Goal: Participate in discussion: Engage in conversation with other users on a specific topic

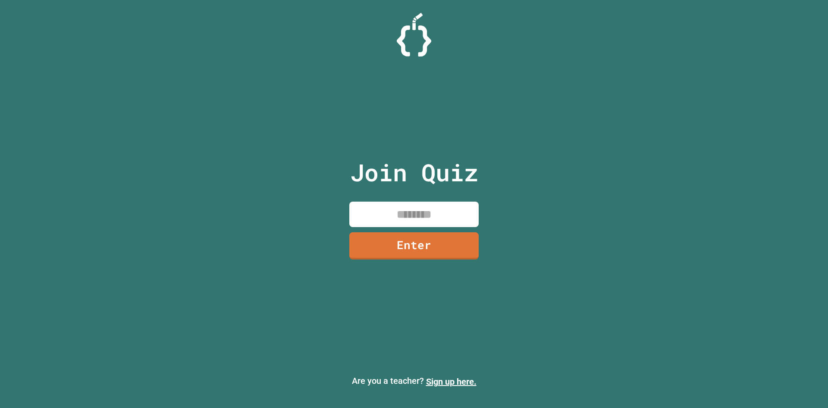
click at [408, 210] on input at bounding box center [413, 213] width 129 height 25
click at [369, 220] on input at bounding box center [413, 213] width 129 height 25
click at [396, 248] on link "Enter" at bounding box center [414, 245] width 130 height 28
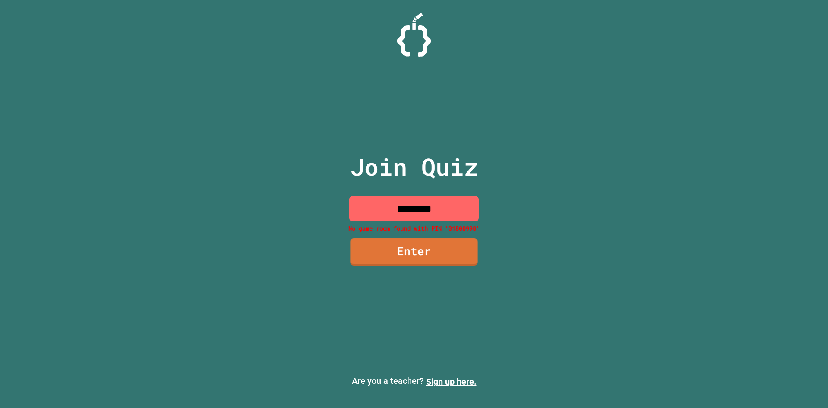
click at [455, 205] on input "********" at bounding box center [413, 208] width 129 height 25
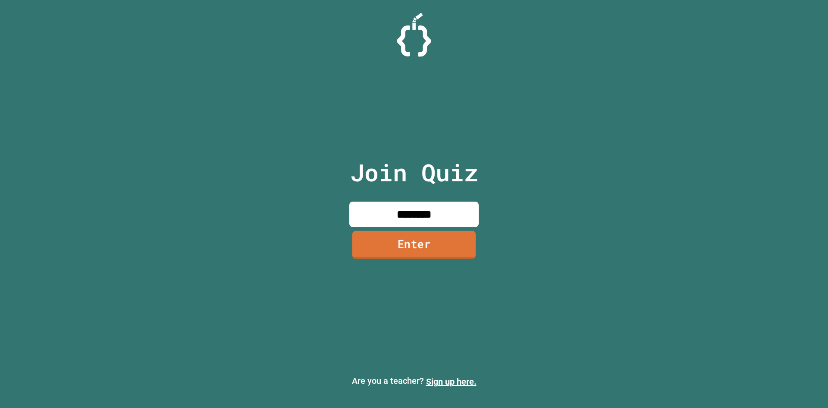
type input "********"
click at [364, 247] on link "Enter" at bounding box center [414, 245] width 124 height 28
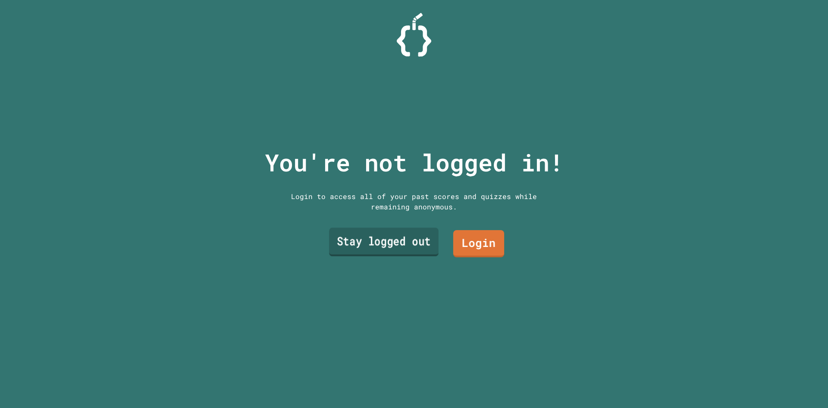
click at [415, 242] on link "Stay logged out" at bounding box center [384, 242] width 110 height 28
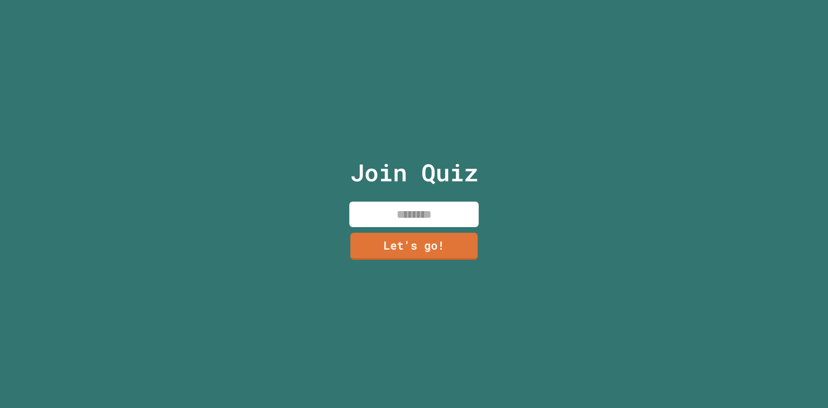
click at [382, 226] on div "Join Quiz Let's go!" at bounding box center [414, 204] width 145 height 408
click at [381, 219] on input at bounding box center [413, 213] width 129 height 25
type input "*********"
click at [383, 245] on link "Let's go!" at bounding box center [414, 245] width 129 height 27
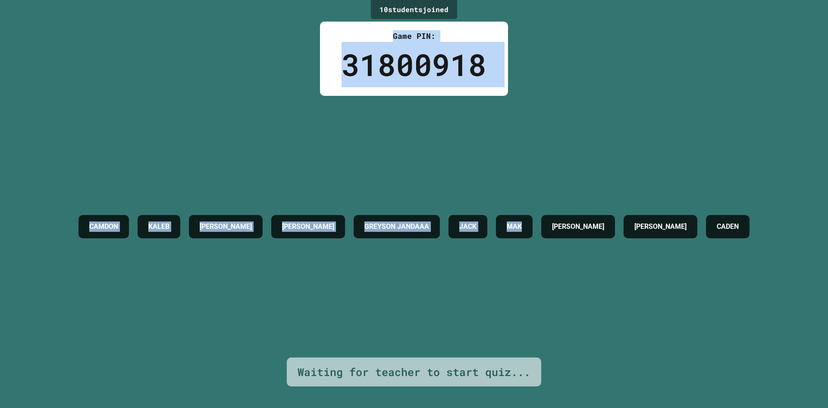
drag, startPoint x: 306, startPoint y: 35, endPoint x: 619, endPoint y: 257, distance: 383.8
click at [619, 258] on div "10 student s joined Game PIN: 31800918 [PERSON_NAME] [PERSON_NAME] [PERSON_NAME…" at bounding box center [414, 204] width 828 height 408
click at [619, 242] on div "CAMDON KALEB [PERSON_NAME] [PERSON_NAME] JANDAAA [PERSON_NAME] [PERSON_NAME]" at bounding box center [414, 226] width 680 height 32
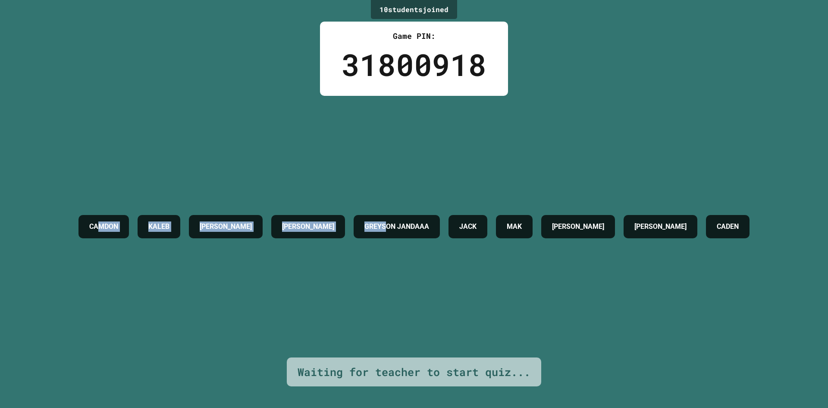
drag, startPoint x: 414, startPoint y: 207, endPoint x: 62, endPoint y: 207, distance: 352.4
click at [74, 210] on div "CAMDON KALEB [PERSON_NAME] [PERSON_NAME] JANDAAA [PERSON_NAME] [PERSON_NAME]" at bounding box center [414, 226] width 680 height 32
click at [74, 242] on div "CAMDON KALEB [PERSON_NAME] [PERSON_NAME] JANDAAA [PERSON_NAME] [PERSON_NAME]" at bounding box center [414, 226] width 680 height 32
click at [74, 216] on div "CAMDON KALEB [PERSON_NAME] [PERSON_NAME] JANDAAA [PERSON_NAME] [PERSON_NAME]" at bounding box center [414, 226] width 680 height 32
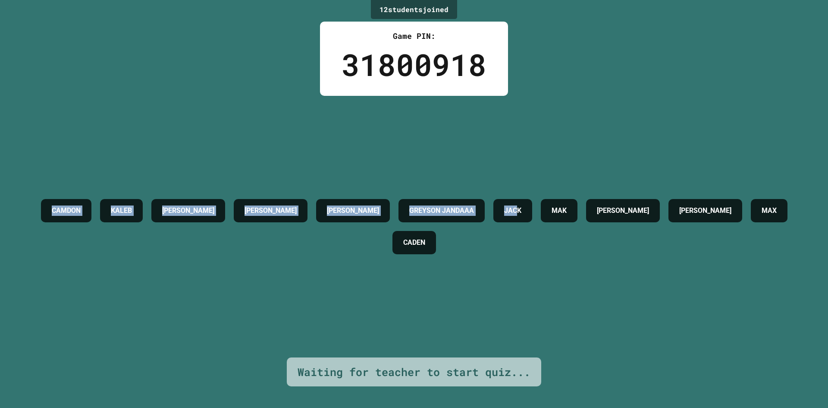
drag, startPoint x: 22, startPoint y: 186, endPoint x: 619, endPoint y: 267, distance: 602.0
click at [619, 267] on div "CAMDON KALEB [PERSON_NAME] [PERSON_NAME] GREYSON JANDAAA [PERSON_NAME] [PERSON_…" at bounding box center [414, 226] width 785 height 261
click at [617, 267] on div "CAMDON KALEB [PERSON_NAME] [PERSON_NAME] GREYSON JANDAAA [PERSON_NAME] [PERSON_…" at bounding box center [414, 226] width 785 height 261
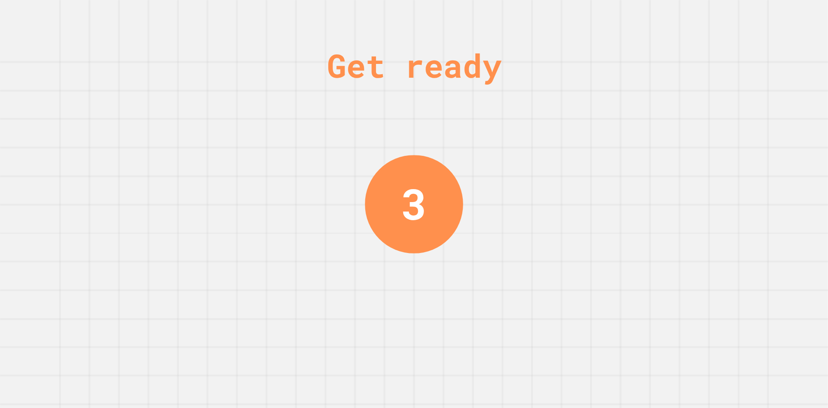
click at [423, 192] on div "3" at bounding box center [413, 204] width 25 height 64
click at [423, 192] on div "3" at bounding box center [414, 204] width 98 height 98
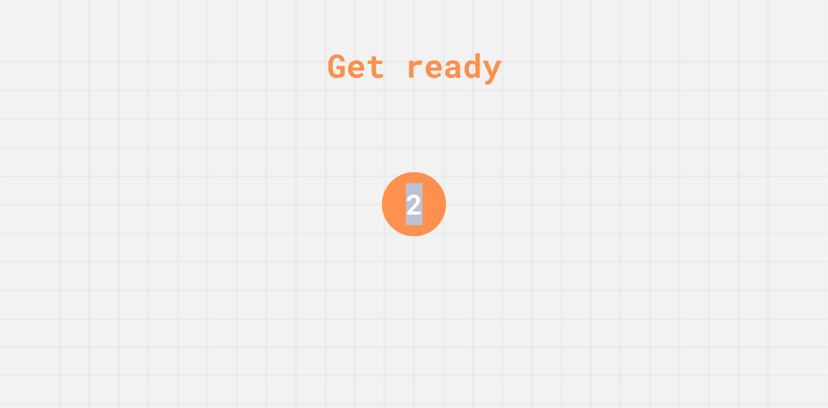
click at [423, 193] on div "2" at bounding box center [414, 204] width 64 height 64
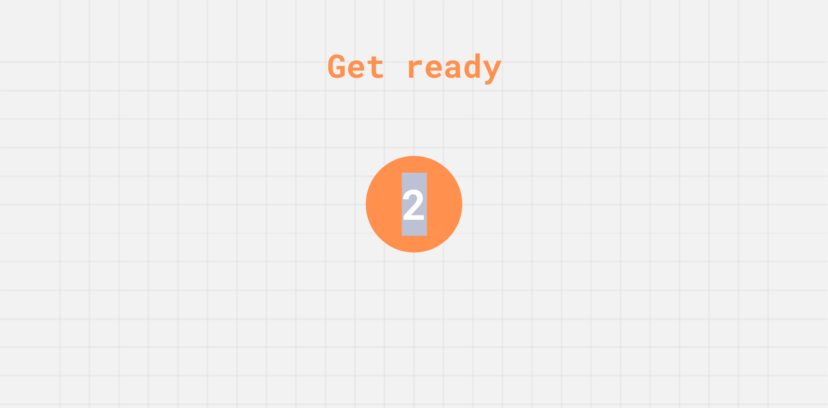
click at [423, 193] on div "2" at bounding box center [414, 204] width 25 height 63
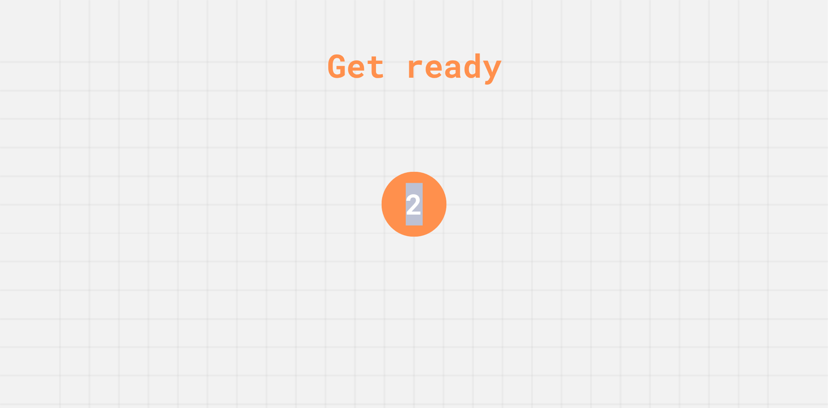
click at [421, 199] on div "2" at bounding box center [414, 203] width 65 height 65
click at [398, 214] on div "1" at bounding box center [414, 204] width 64 height 64
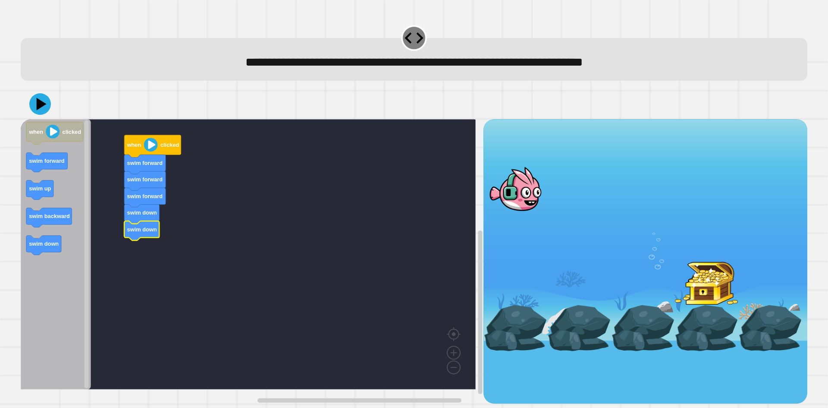
click at [142, 141] on icon "Blockly Workspace" at bounding box center [152, 146] width 57 height 22
click at [38, 111] on icon at bounding box center [40, 104] width 26 height 26
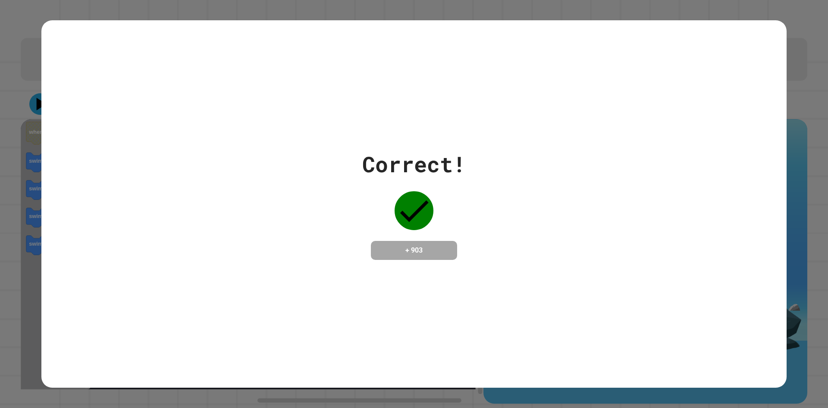
click at [699, 239] on div "Correct! + 903" at bounding box center [413, 204] width 745 height 112
click at [399, 245] on h4 "+ 903" at bounding box center [414, 250] width 69 height 10
click at [405, 245] on h4 "+ 903" at bounding box center [414, 250] width 69 height 10
click at [412, 245] on h4 "+ 903" at bounding box center [414, 250] width 69 height 10
drag, startPoint x: 682, startPoint y: 197, endPoint x: 685, endPoint y: 193, distance: 4.6
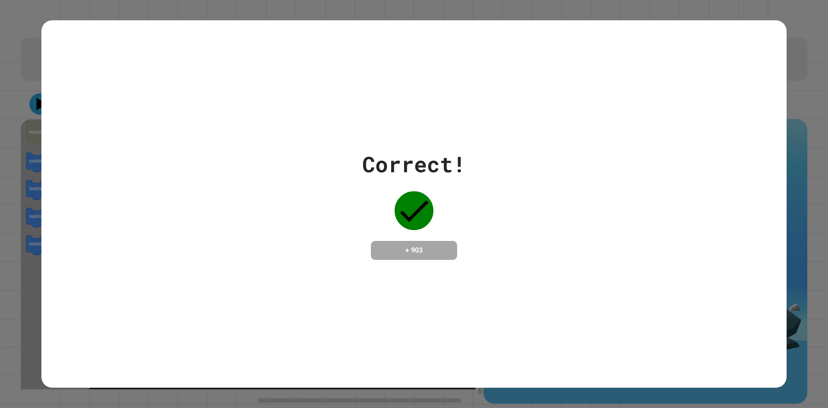
click at [685, 193] on div "Correct! + 903" at bounding box center [413, 204] width 745 height 112
drag, startPoint x: 421, startPoint y: 79, endPoint x: 415, endPoint y: 78, distance: 5.8
click at [415, 78] on div "Correct! + 903" at bounding box center [413, 203] width 745 height 367
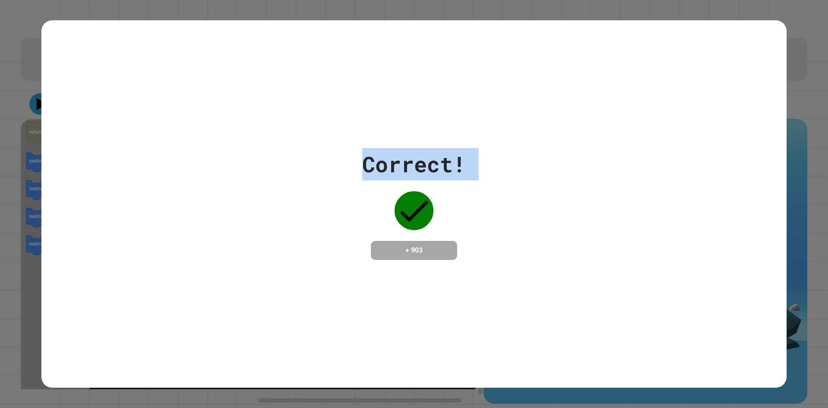
click at [414, 78] on div "Correct! + 903" at bounding box center [413, 203] width 745 height 367
drag, startPoint x: 415, startPoint y: 77, endPoint x: 418, endPoint y: 85, distance: 8.7
click at [418, 83] on div "Correct! + 903" at bounding box center [413, 203] width 745 height 367
click at [418, 85] on div "Correct! + 903" at bounding box center [413, 203] width 745 height 367
click at [420, 88] on div "Correct! + 903" at bounding box center [413, 203] width 745 height 367
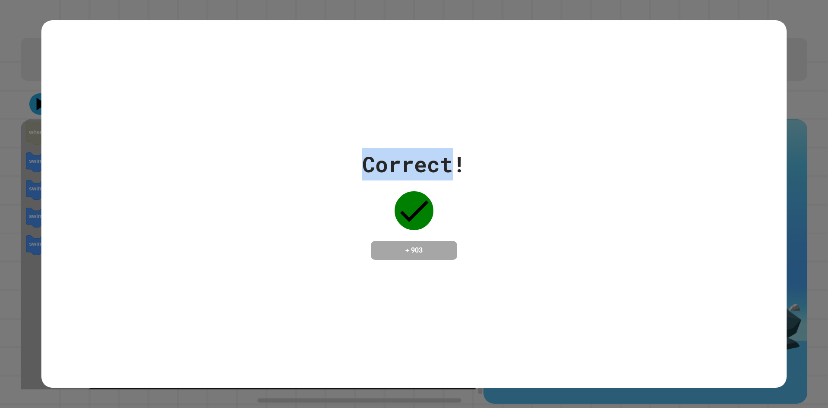
click at [420, 88] on div "Correct! + 903" at bounding box center [413, 203] width 745 height 367
drag, startPoint x: 420, startPoint y: 88, endPoint x: 424, endPoint y: 83, distance: 6.8
click at [424, 86] on div "Correct! + 903" at bounding box center [413, 203] width 745 height 367
click at [428, 87] on div "Correct! + 903" at bounding box center [413, 203] width 745 height 367
click at [428, 89] on div "Correct! + 903" at bounding box center [413, 203] width 745 height 367
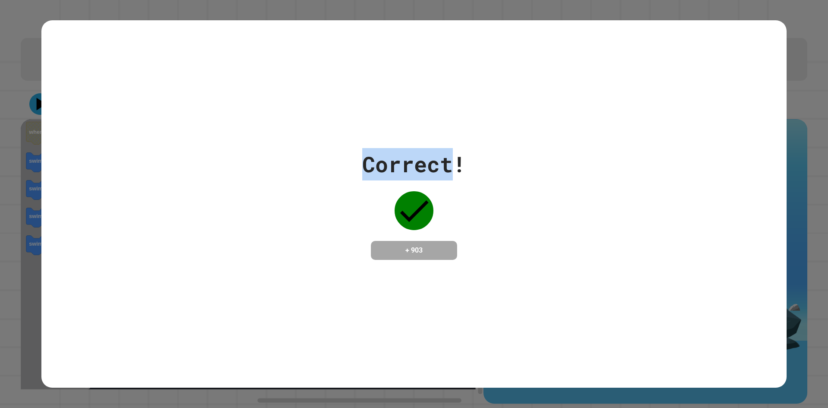
click at [428, 89] on div "Correct! + 903" at bounding box center [413, 203] width 745 height 367
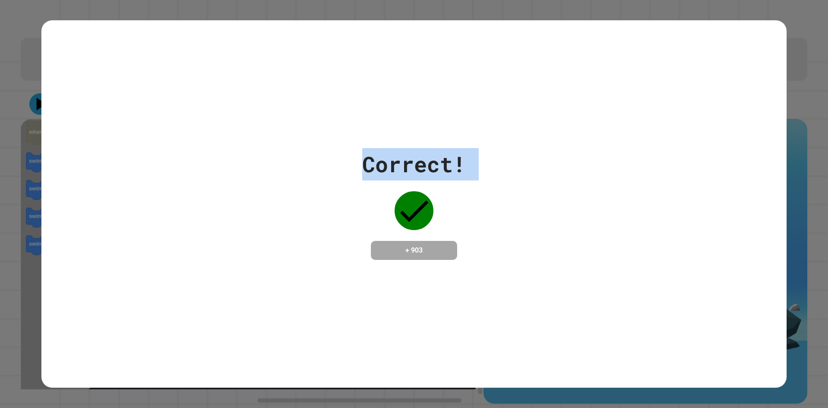
click at [425, 100] on div "Correct! + 903" at bounding box center [413, 203] width 745 height 367
click at [166, 185] on div "Correct! + 903" at bounding box center [413, 204] width 745 height 112
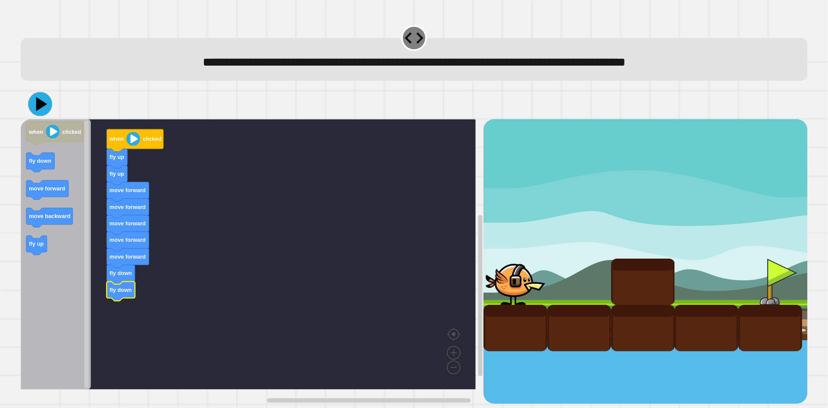
click at [46, 105] on icon at bounding box center [40, 104] width 24 height 24
click at [35, 100] on icon at bounding box center [40, 104] width 24 height 24
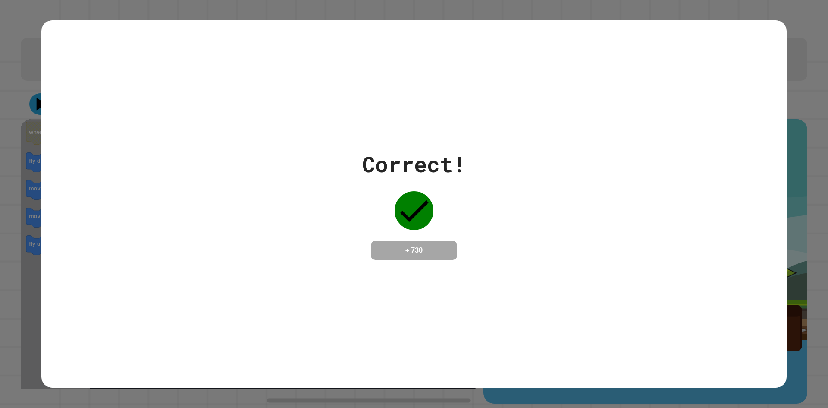
click at [424, 274] on div "Correct! + 730" at bounding box center [413, 203] width 745 height 367
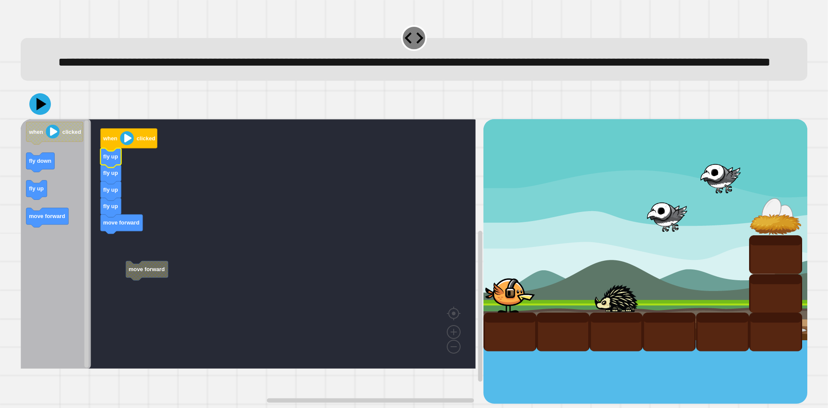
click at [108, 209] on text "fly up" at bounding box center [110, 206] width 15 height 6
click at [114, 251] on icon "Blockly Workspace" at bounding box center [121, 240] width 42 height 19
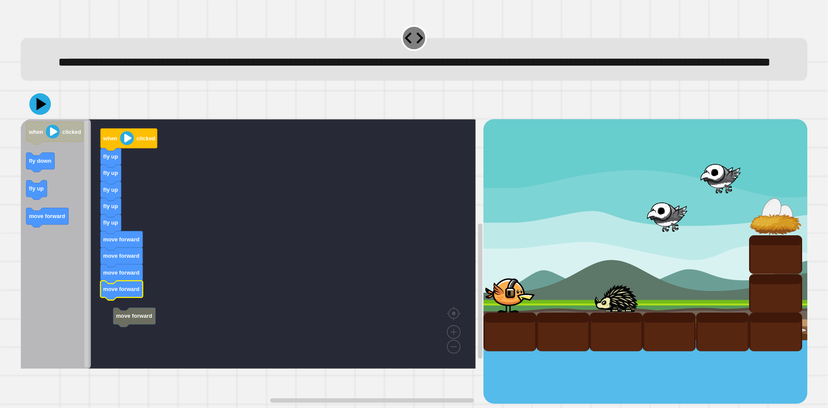
click at [133, 327] on rect "Blockly Workspace" at bounding box center [248, 243] width 455 height 249
click at [128, 145] on image "Blockly Workspace" at bounding box center [127, 138] width 14 height 14
click at [36, 117] on icon at bounding box center [40, 104] width 26 height 26
click at [41, 115] on icon at bounding box center [40, 104] width 22 height 22
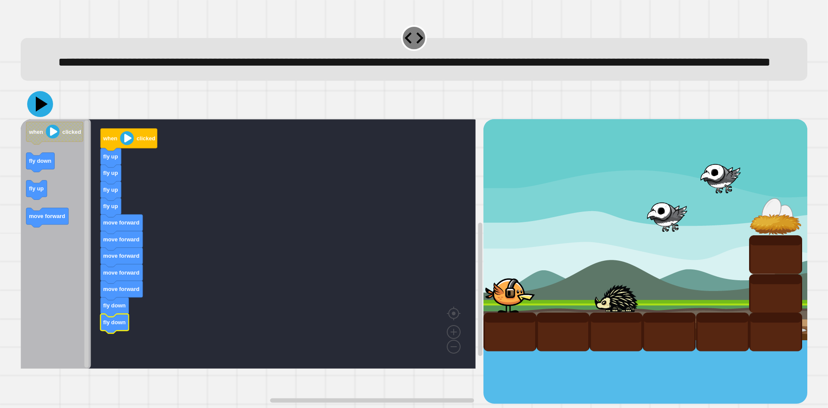
click at [38, 117] on icon at bounding box center [40, 104] width 26 height 26
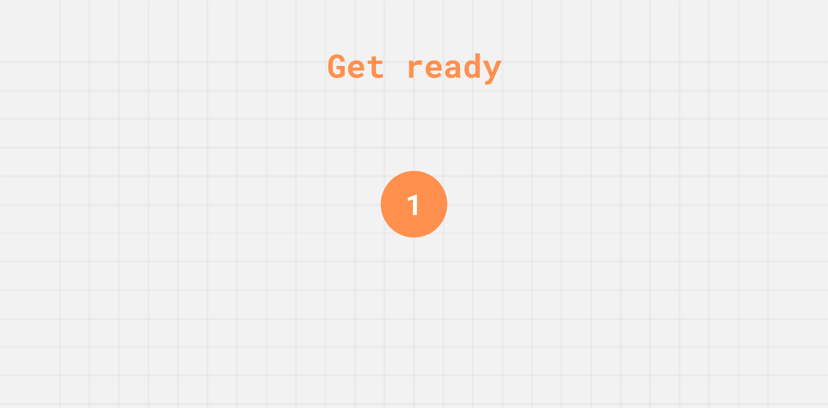
click at [423, 212] on div "1" at bounding box center [414, 203] width 66 height 66
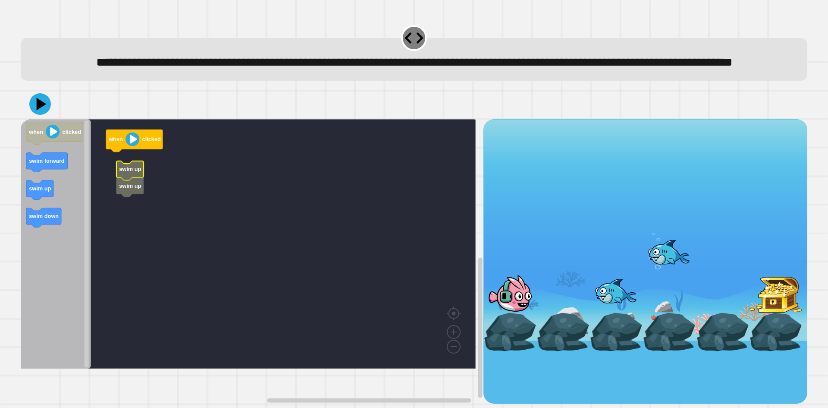
click at [115, 190] on rect "Blockly Workspace" at bounding box center [248, 243] width 455 height 249
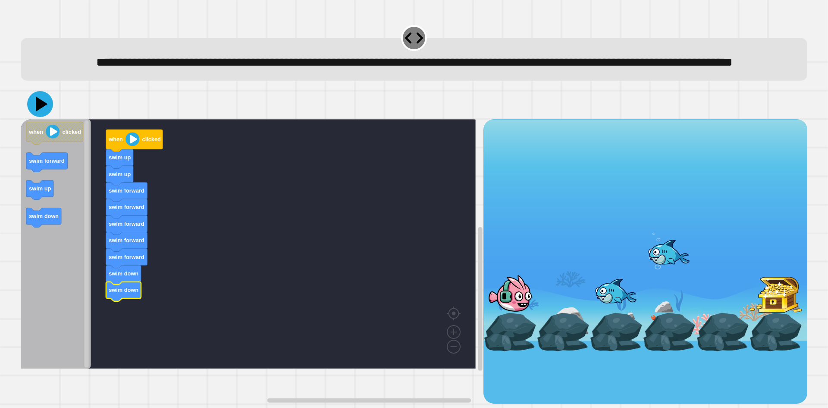
click at [34, 117] on icon at bounding box center [40, 104] width 26 height 26
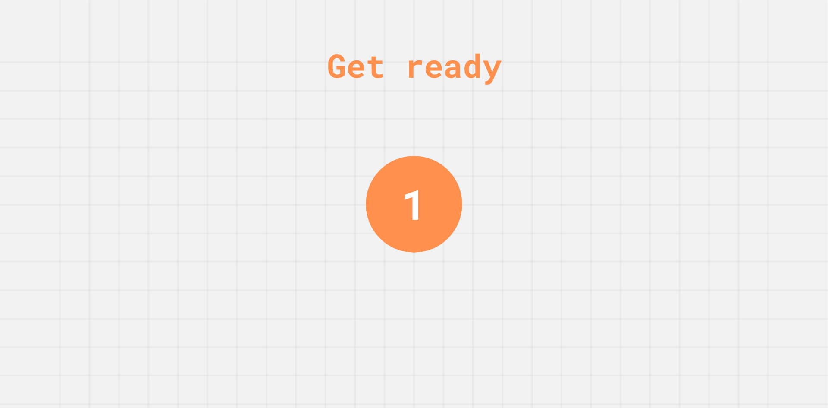
click at [404, 169] on div "1" at bounding box center [414, 204] width 96 height 96
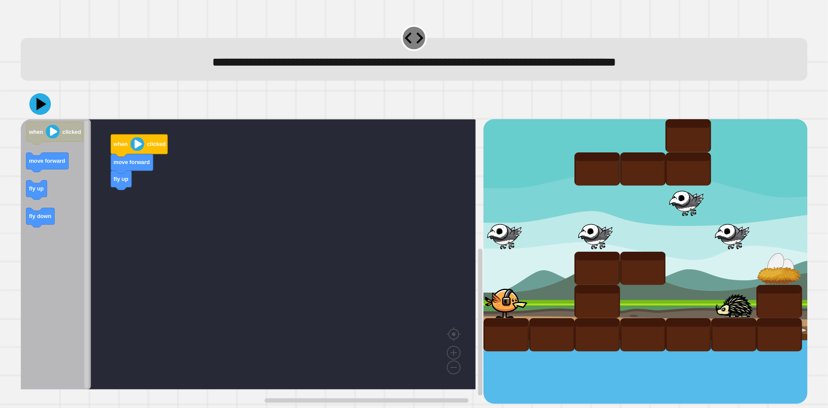
click at [52, 192] on icon "Blockly Workspace" at bounding box center [56, 254] width 70 height 270
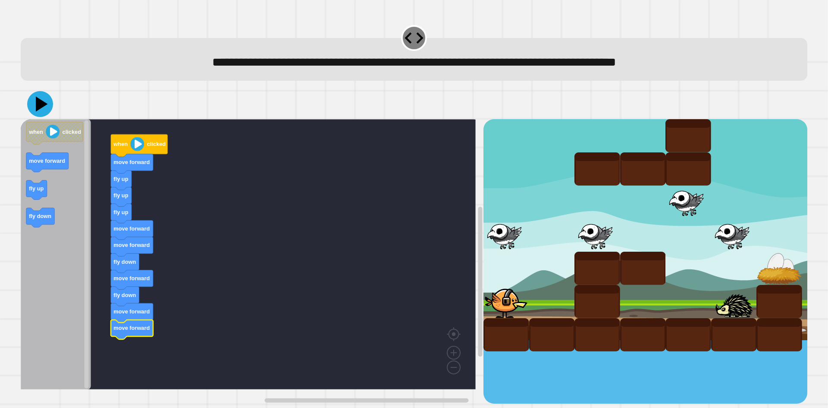
click at [38, 112] on icon at bounding box center [40, 104] width 26 height 26
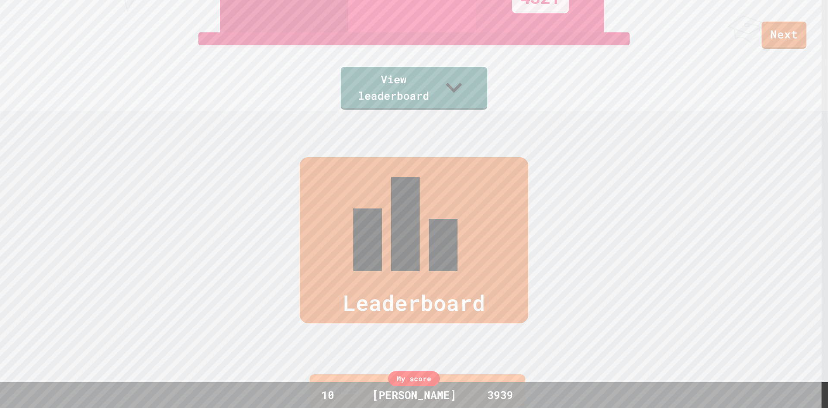
scroll to position [152, 0]
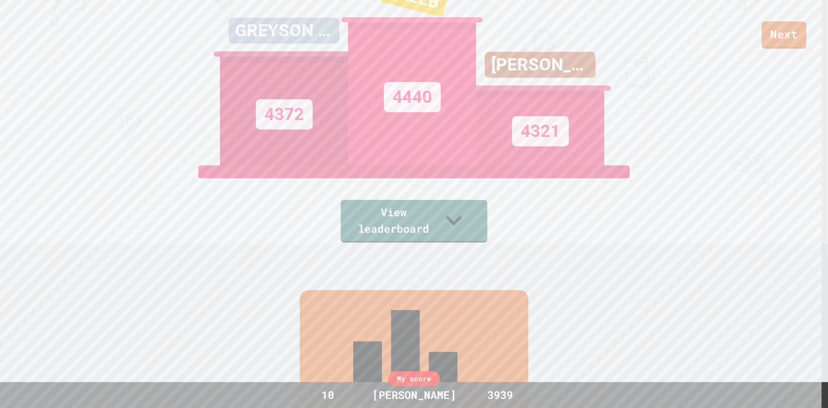
click at [810, 85] on div "Next GREYSON JANDAAA 4372 KALEB 4440 [PERSON_NAME] 4321 View leaderboard" at bounding box center [414, 52] width 828 height 408
click at [780, 41] on link "Next" at bounding box center [784, 35] width 45 height 27
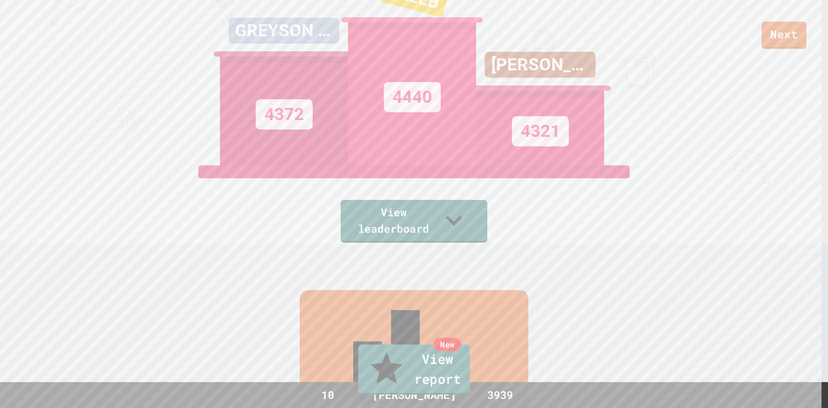
click at [385, 371] on link "New View report" at bounding box center [414, 369] width 112 height 50
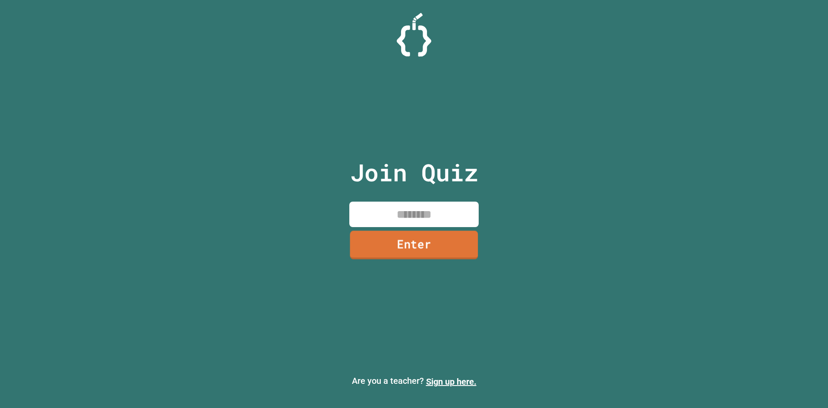
click at [428, 255] on link "Enter" at bounding box center [414, 244] width 128 height 28
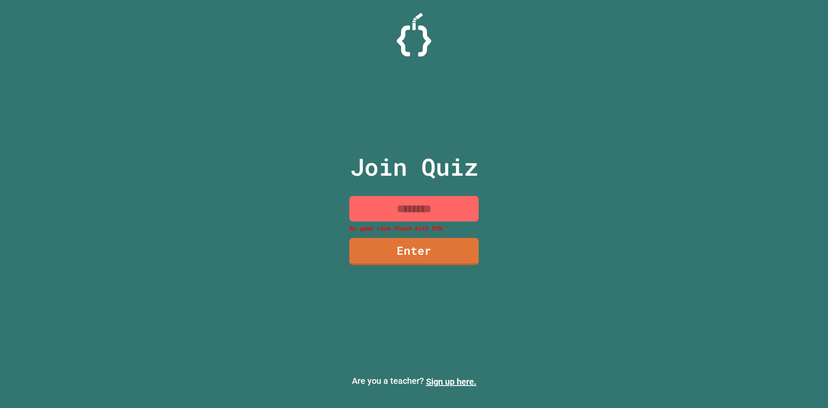
click at [443, 225] on p "No game room found with PIN ''" at bounding box center [413, 227] width 129 height 9
click at [443, 220] on input at bounding box center [413, 208] width 129 height 25
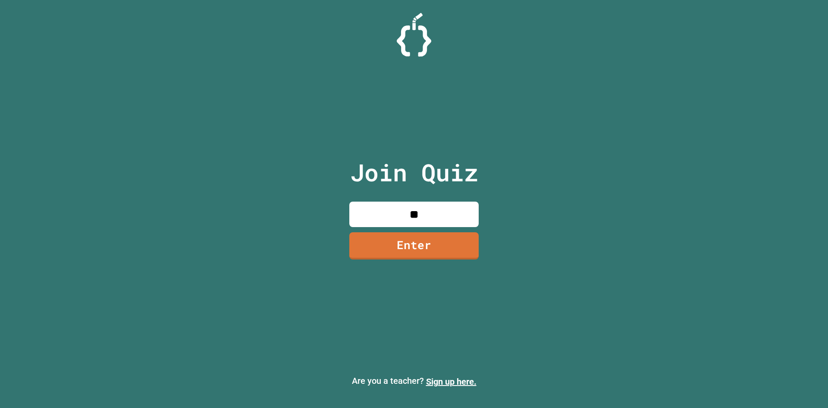
type input "*"
type input "********"
click at [465, 245] on link "Enter" at bounding box center [414, 245] width 130 height 28
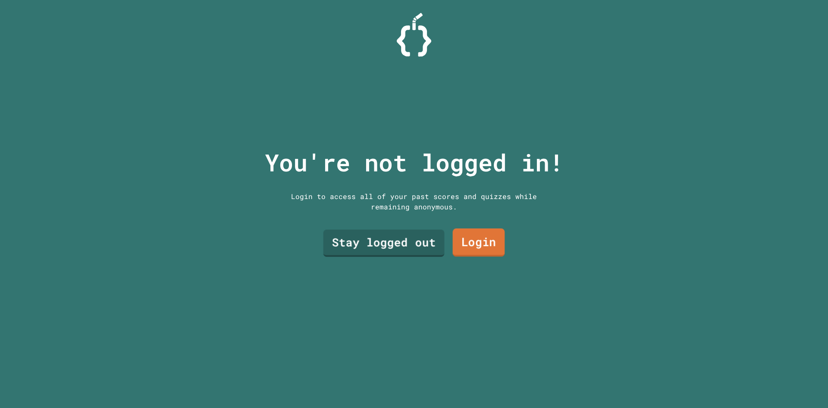
click at [399, 250] on link "Stay logged out" at bounding box center [383, 242] width 121 height 27
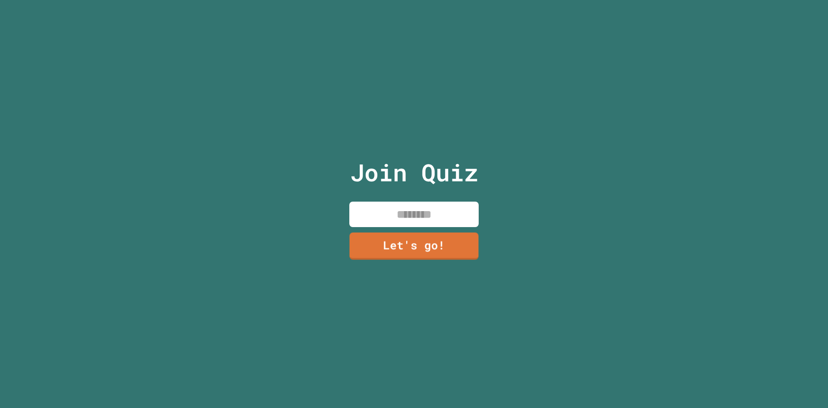
click at [399, 215] on input at bounding box center [413, 213] width 129 height 25
type input "*********"
click at [427, 255] on link "Let's go!" at bounding box center [415, 244] width 126 height 28
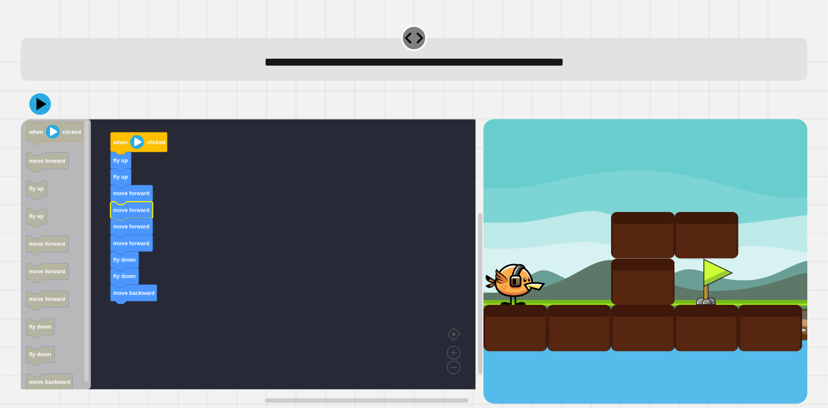
click at [48, 117] on div at bounding box center [414, 104] width 787 height 30
click at [37, 114] on icon at bounding box center [40, 104] width 25 height 25
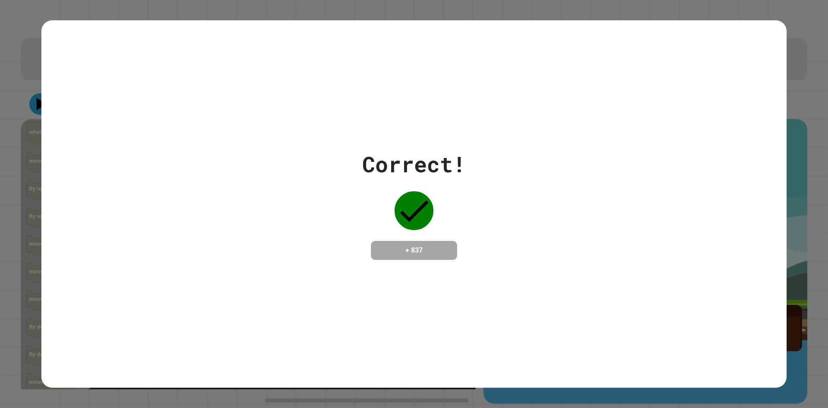
click at [421, 209] on icon at bounding box center [414, 210] width 39 height 39
click at [531, 262] on div "Correct! + 837" at bounding box center [413, 203] width 745 height 367
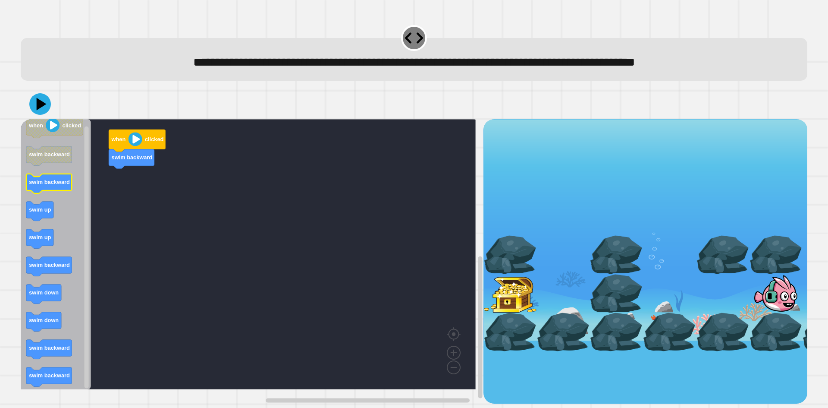
click at [94, 192] on div "when clicked swim backward when clicked swim backward swim backward swim up swi…" at bounding box center [252, 261] width 463 height 284
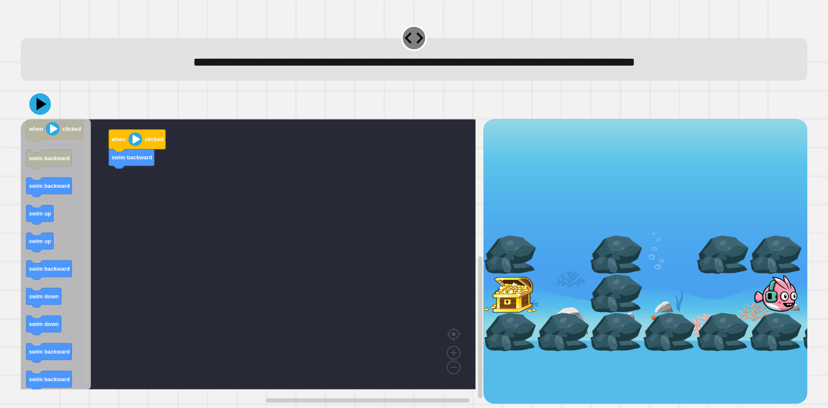
click at [106, 185] on div "when clicked swim backward when clicked swim backward swim backward swim up swi…" at bounding box center [252, 261] width 463 height 284
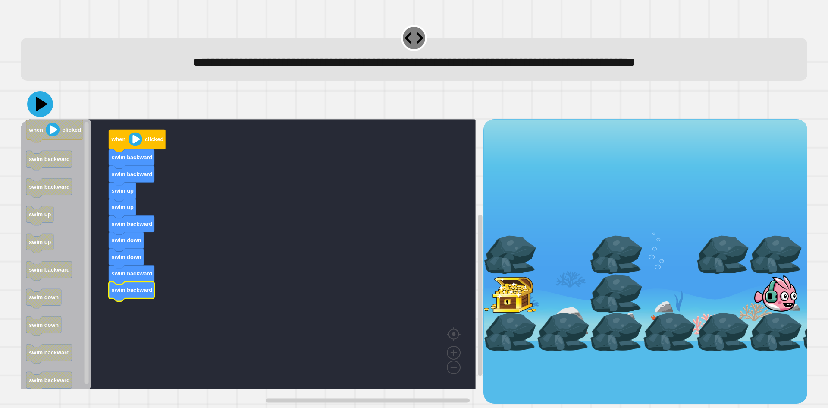
click at [35, 110] on icon at bounding box center [40, 104] width 26 height 26
click at [32, 106] on icon at bounding box center [40, 104] width 25 height 25
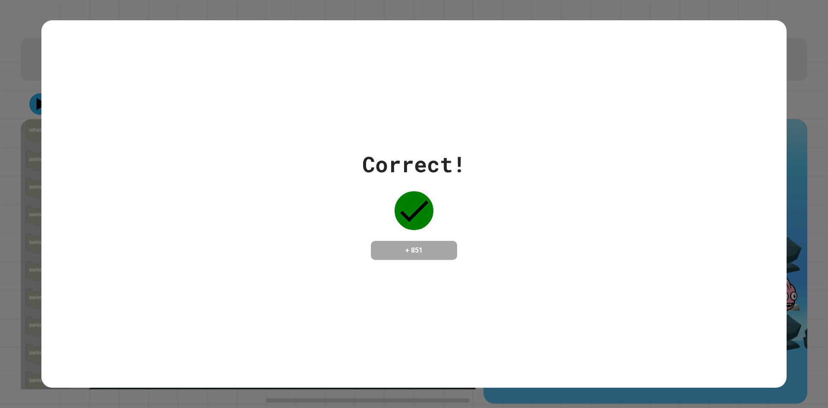
click at [407, 222] on div at bounding box center [413, 210] width 43 height 43
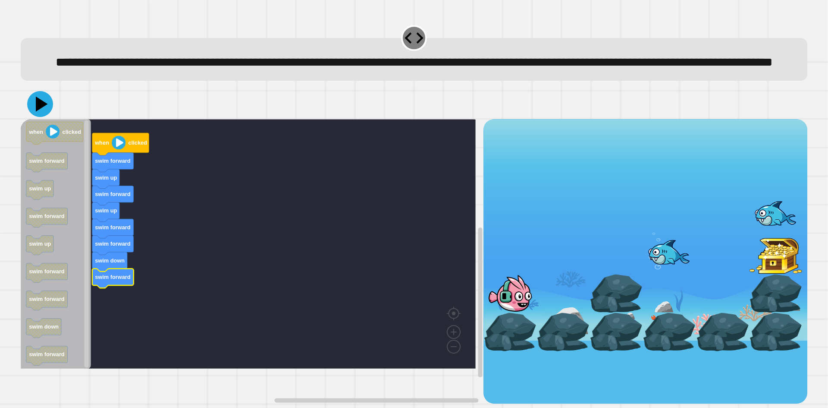
click at [40, 117] on icon at bounding box center [40, 104] width 26 height 26
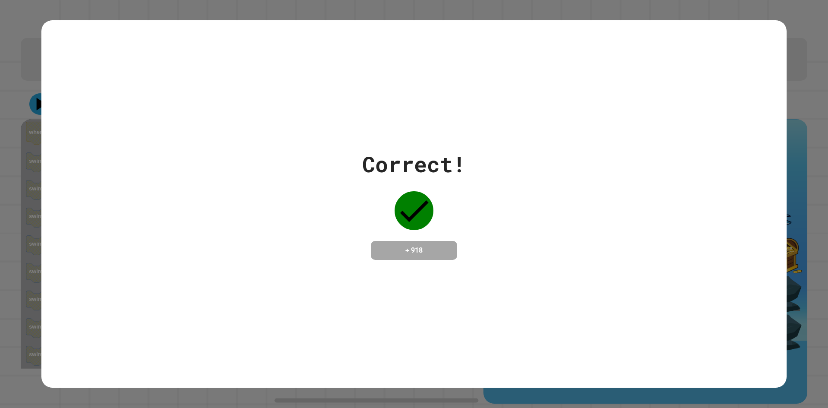
click at [512, 236] on div "Correct! + 918" at bounding box center [413, 204] width 745 height 112
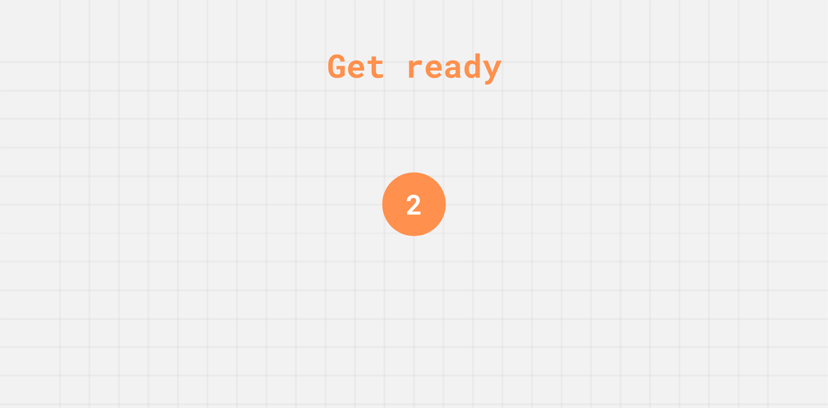
click at [413, 198] on div "2" at bounding box center [414, 203] width 16 height 41
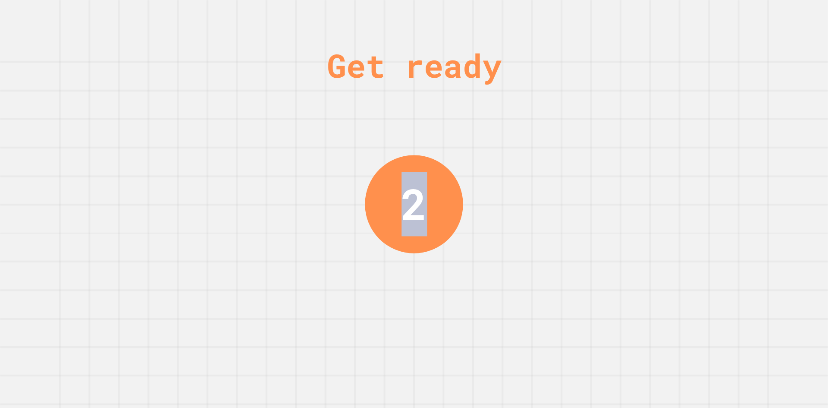
click at [411, 193] on div "2" at bounding box center [413, 204] width 25 height 64
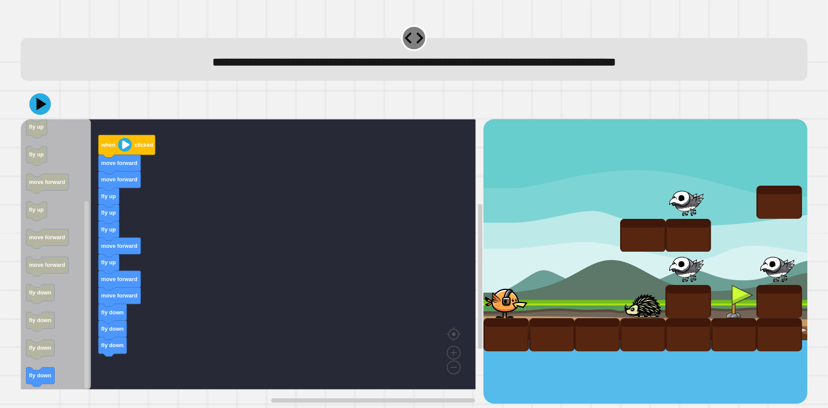
click at [107, 359] on div "when clicked move forward move forward fly up fly up fly up move forward fly up…" at bounding box center [252, 261] width 463 height 284
click at [40, 102] on icon at bounding box center [42, 104] width 12 height 15
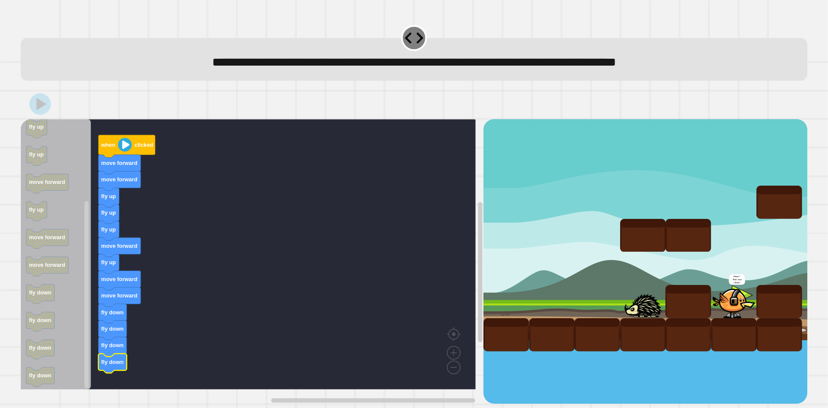
drag, startPoint x: 691, startPoint y: 173, endPoint x: 707, endPoint y: 270, distance: 98.1
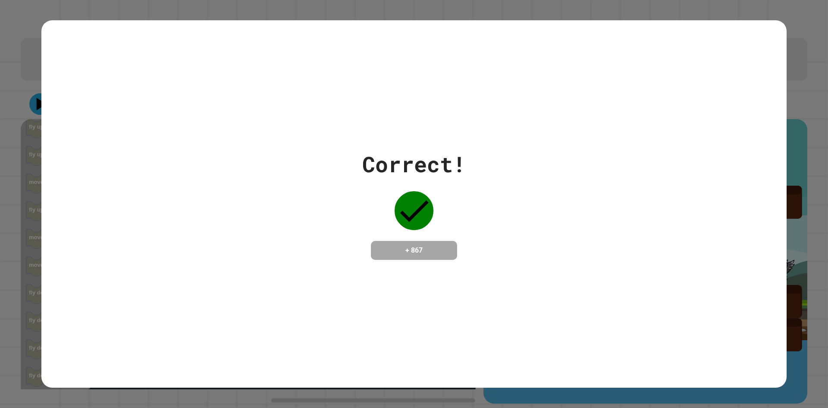
click at [466, 278] on div "Correct! + 867" at bounding box center [413, 203] width 745 height 367
drag, startPoint x: 786, startPoint y: 172, endPoint x: 794, endPoint y: 181, distance: 11.7
drag, startPoint x: 794, startPoint y: 181, endPoint x: 593, endPoint y: 130, distance: 206.4
click at [594, 130] on div "Correct! + 867" at bounding box center [413, 203] width 745 height 367
click at [605, 166] on div "Correct! + 867" at bounding box center [413, 204] width 745 height 112
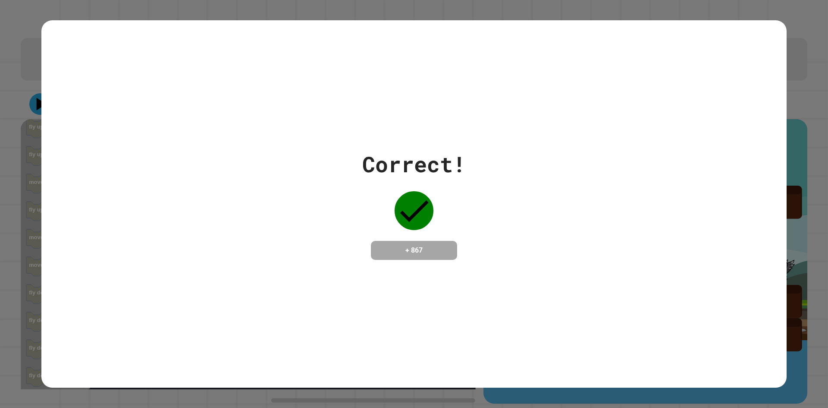
drag, startPoint x: 624, startPoint y: 243, endPoint x: 629, endPoint y: 244, distance: 5.6
click at [624, 244] on div "Correct! + 867" at bounding box center [413, 204] width 745 height 112
click at [621, 231] on div "Correct! + 867" at bounding box center [413, 204] width 745 height 112
click at [617, 225] on div "Correct! + 867" at bounding box center [413, 204] width 745 height 112
click at [616, 228] on div "Correct! + 867" at bounding box center [413, 204] width 745 height 112
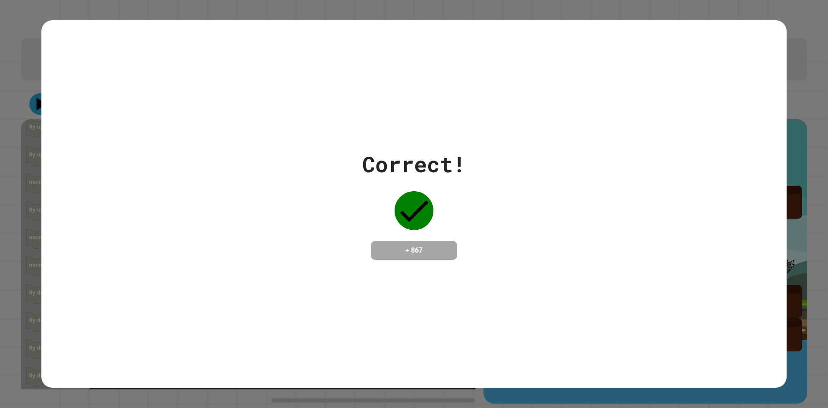
click at [616, 228] on div "Correct! + 867" at bounding box center [413, 204] width 745 height 112
click at [616, 229] on div "Correct! + 867" at bounding box center [413, 204] width 745 height 112
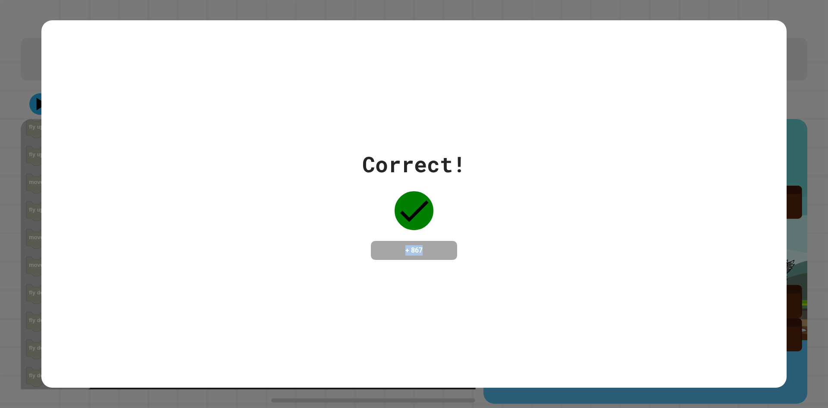
click at [615, 229] on div "Correct! + 867" at bounding box center [413, 204] width 745 height 112
click at [614, 231] on div "Correct! + 867" at bounding box center [413, 204] width 745 height 112
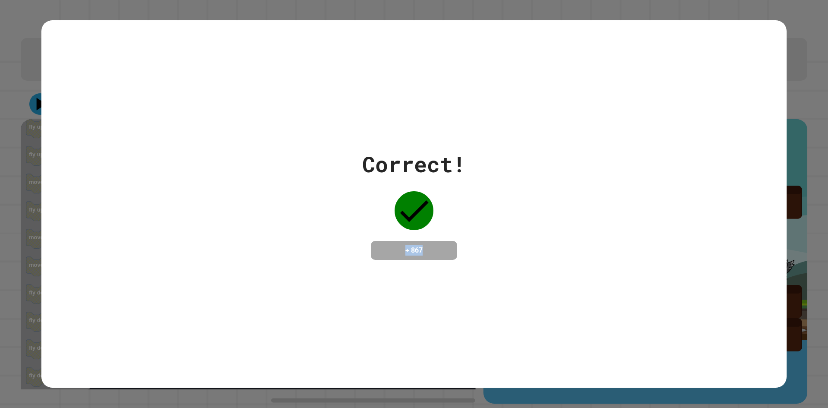
click at [614, 231] on div "Correct! + 867" at bounding box center [413, 204] width 745 height 112
click at [647, 219] on div "Correct! + 867" at bounding box center [413, 204] width 745 height 112
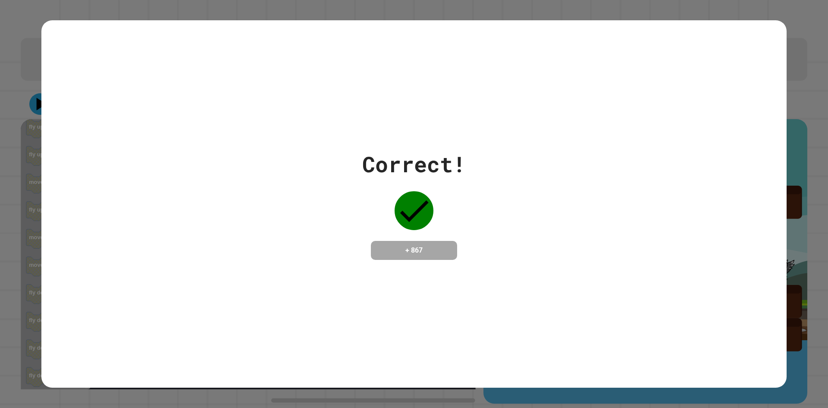
click at [647, 219] on div "Correct! + 867" at bounding box center [413, 204] width 745 height 112
click at [648, 219] on div "Correct! + 867" at bounding box center [413, 204] width 745 height 112
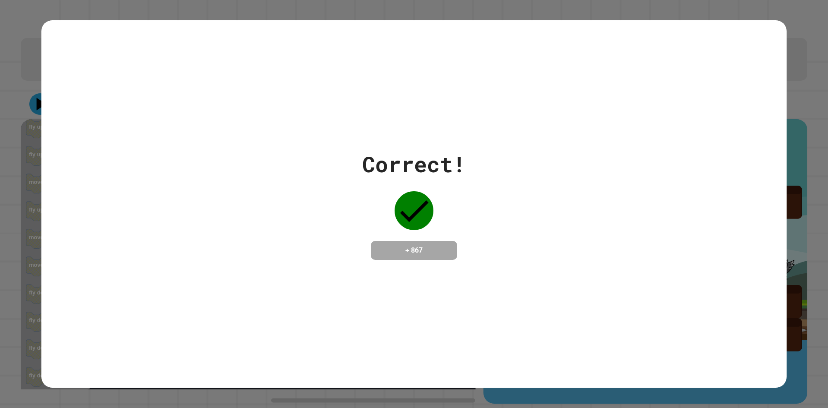
click at [648, 219] on div "Correct! + 867" at bounding box center [413, 204] width 745 height 112
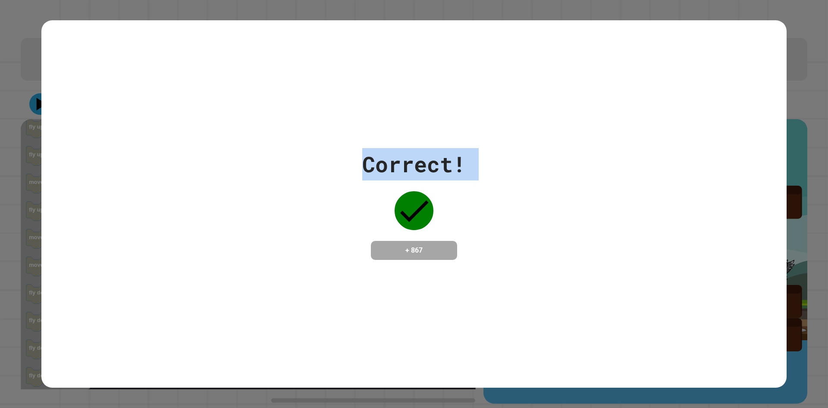
click at [649, 219] on div "Correct! + 867" at bounding box center [413, 204] width 745 height 112
click at [448, 176] on div "Correct! + 867" at bounding box center [414, 204] width 104 height 112
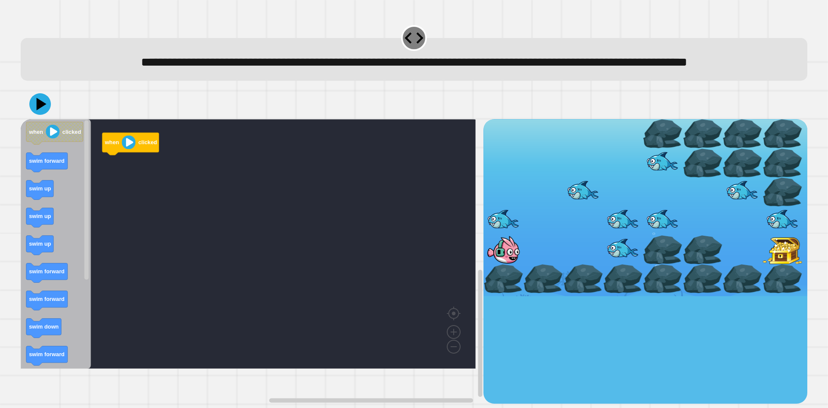
click at [48, 194] on icon "Blockly Workspace" at bounding box center [56, 243] width 70 height 249
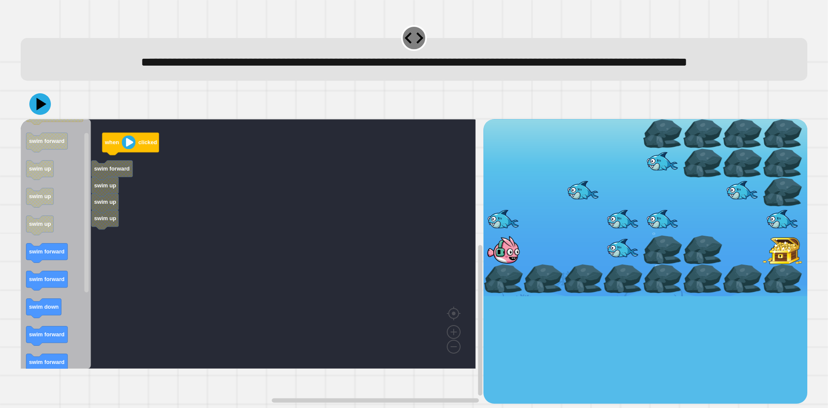
click at [115, 248] on div "when clicked swim forward swim up swim up swim up when clicked swim forward swi…" at bounding box center [252, 261] width 463 height 284
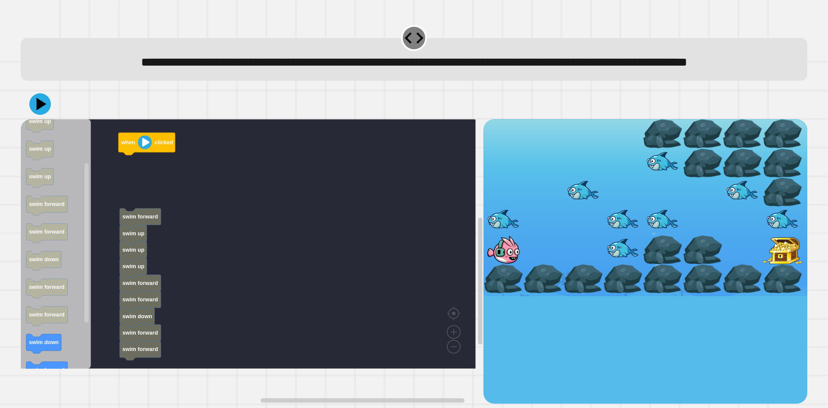
click at [175, 375] on div "when clicked swim forward swim up swim up swim up swim forward swim forward swi…" at bounding box center [252, 261] width 463 height 284
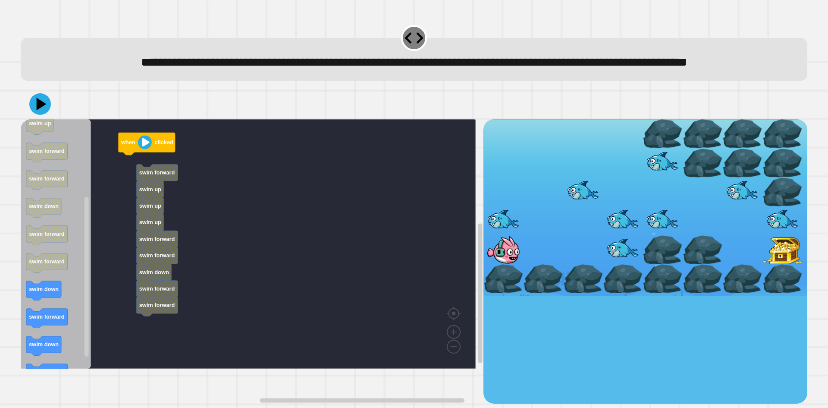
click at [125, 325] on div "when clicked swim forward swim up swim up swim up swim forward swim forward swi…" at bounding box center [252, 261] width 463 height 284
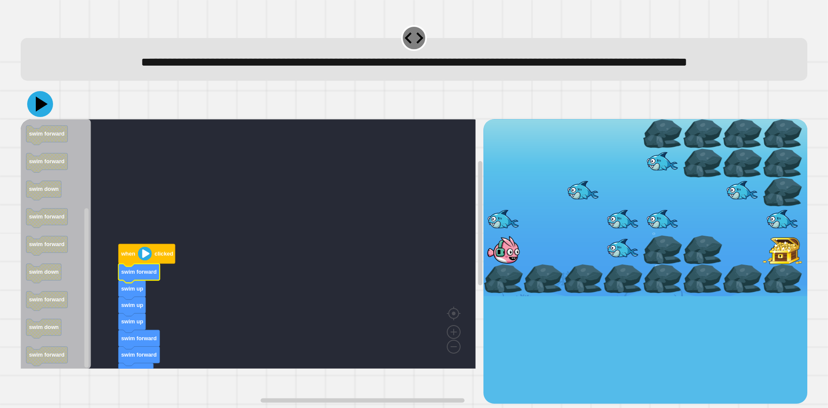
click at [42, 117] on icon at bounding box center [40, 104] width 26 height 26
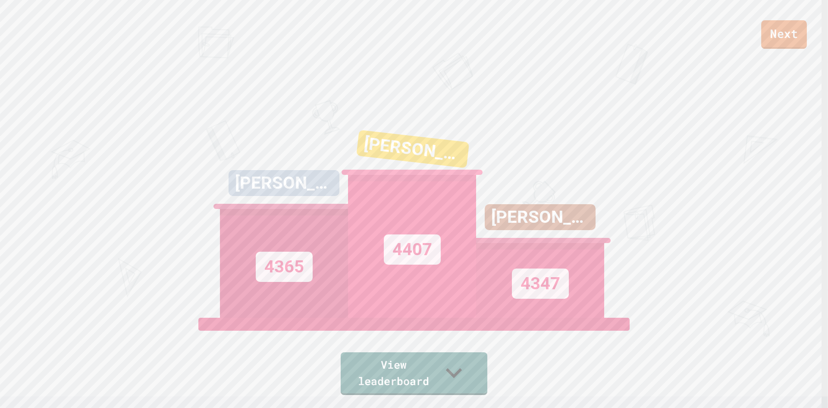
click at [794, 39] on link "Next" at bounding box center [784, 34] width 46 height 28
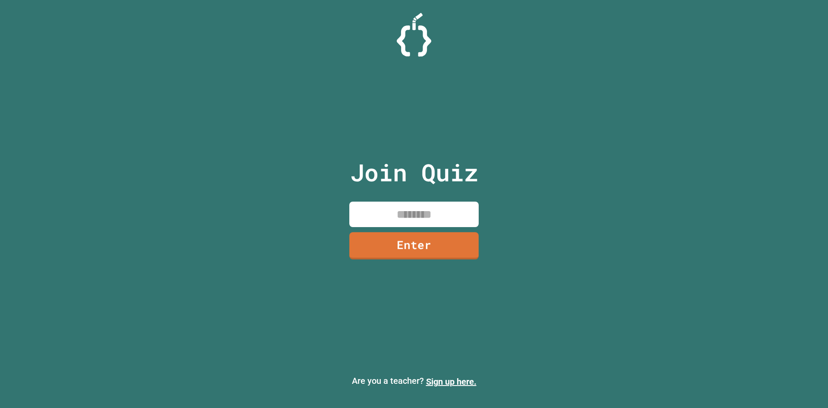
drag, startPoint x: 437, startPoint y: 217, endPoint x: 434, endPoint y: 221, distance: 4.9
click at [434, 221] on input at bounding box center [413, 213] width 129 height 25
type input "********"
click at [446, 243] on link "Enter" at bounding box center [413, 245] width 129 height 27
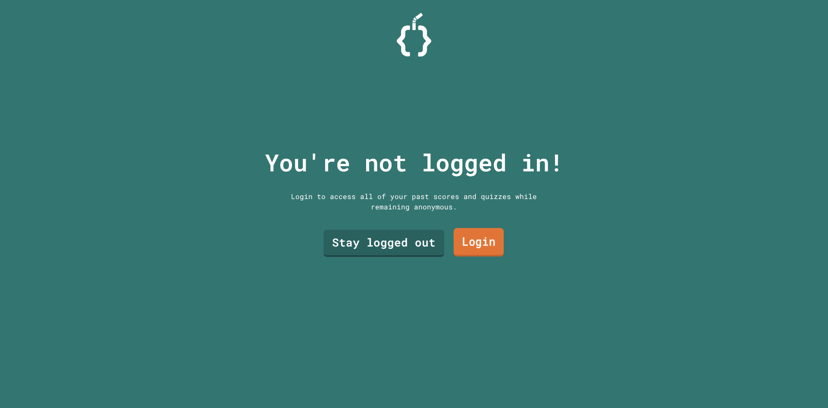
click at [476, 251] on link "Login" at bounding box center [479, 242] width 50 height 28
click at [374, 235] on link "Stay logged out" at bounding box center [384, 243] width 122 height 28
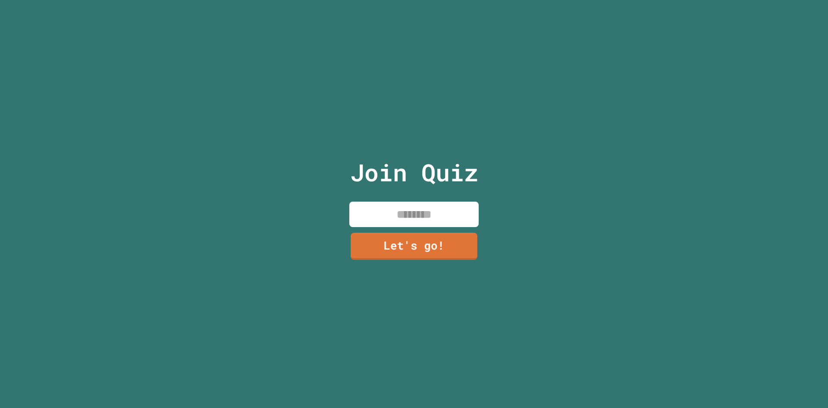
click at [391, 201] on input at bounding box center [413, 213] width 129 height 25
click at [418, 225] on div "Join Quiz ********* Let's go!" at bounding box center [414, 204] width 145 height 408
type input "*********"
click at [434, 236] on link "Let's go!" at bounding box center [413, 245] width 131 height 28
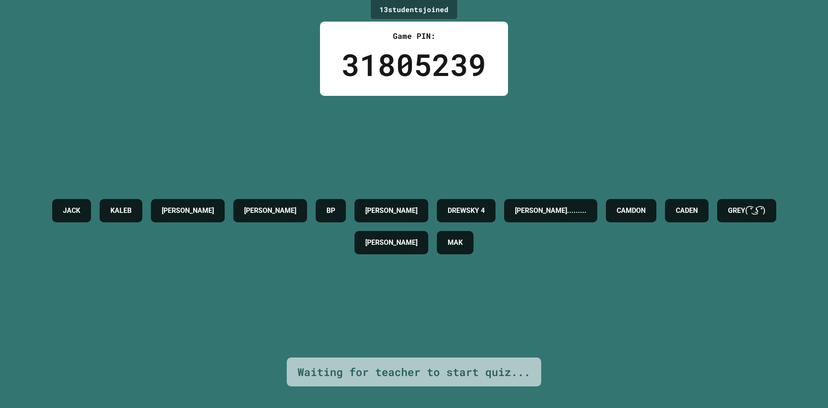
click at [500, 134] on div "[PERSON_NAME] [PERSON_NAME] [PERSON_NAME] 4 [PERSON_NAME]......... [PERSON_NAME…" at bounding box center [414, 226] width 785 height 261
drag, startPoint x: 361, startPoint y: 13, endPoint x: 366, endPoint y: 9, distance: 6.5
click at [366, 9] on div "13 student s joined Game PIN: 31805239 [PERSON_NAME] [PERSON_NAME] [PERSON_NAME…" at bounding box center [414, 204] width 828 height 408
click at [371, 9] on div "13 student s joined" at bounding box center [414, 9] width 86 height 19
drag, startPoint x: 374, startPoint y: 6, endPoint x: 474, endPoint y: 9, distance: 100.1
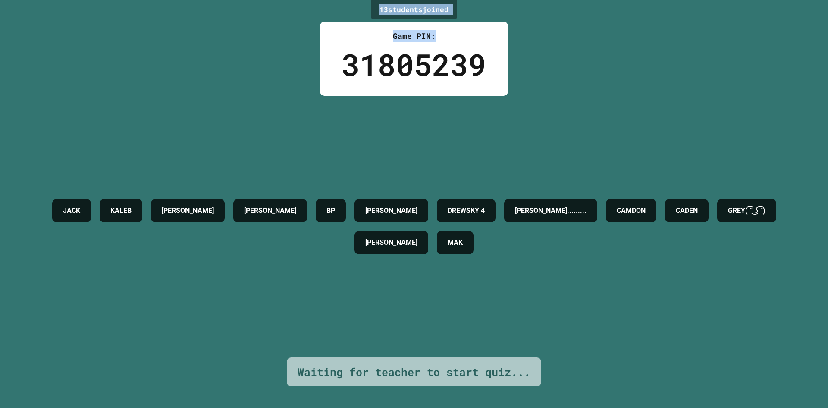
click at [474, 9] on div "13 student s joined Game PIN: 31805239 [PERSON_NAME] [PERSON_NAME] [PERSON_NAME…" at bounding box center [414, 204] width 828 height 408
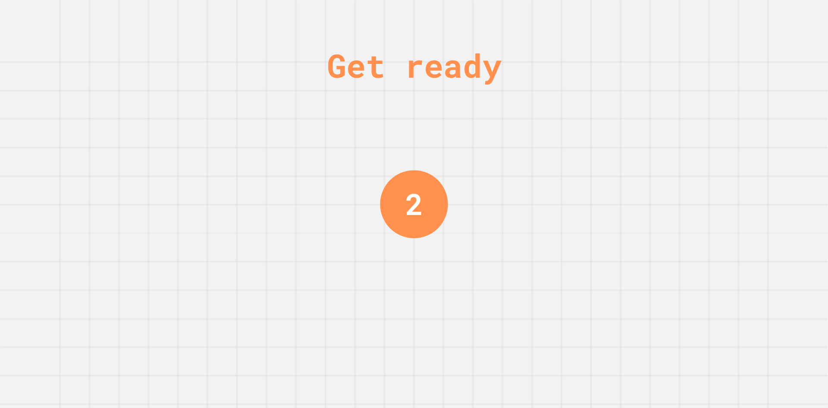
drag, startPoint x: 389, startPoint y: 210, endPoint x: 371, endPoint y: 207, distance: 18.8
click at [335, 214] on div "Get ready 2" at bounding box center [414, 204] width 828 height 408
drag, startPoint x: 371, startPoint y: 207, endPoint x: 381, endPoint y: 210, distance: 10.3
click at [377, 209] on div "Get ready 2" at bounding box center [414, 204] width 828 height 408
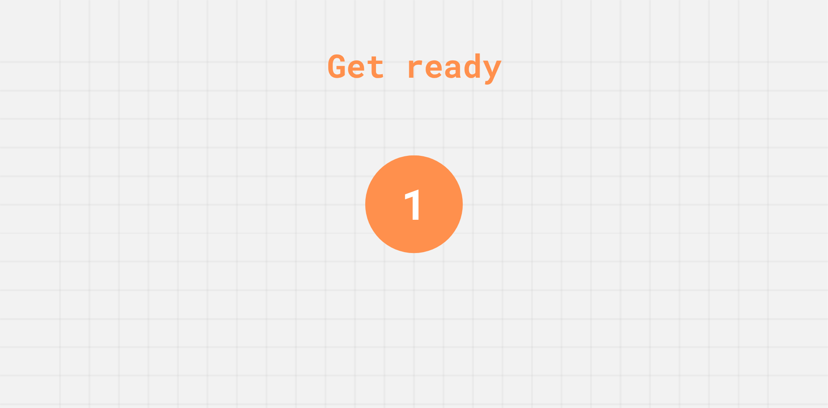
click at [405, 204] on div "1" at bounding box center [414, 203] width 25 height 63
click at [407, 204] on div "1" at bounding box center [414, 203] width 25 height 63
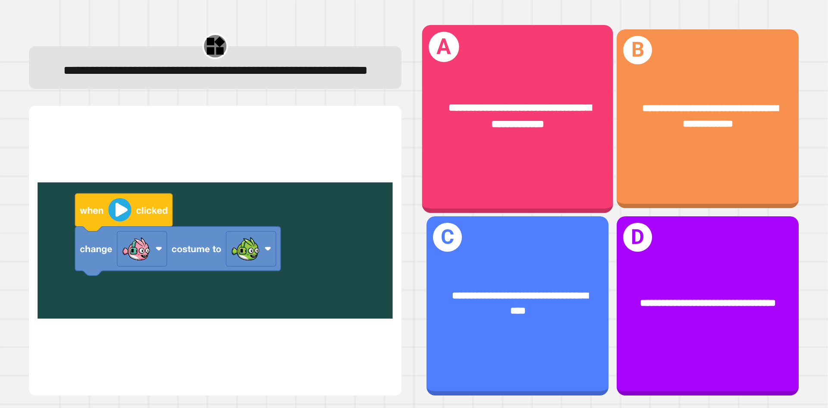
click at [510, 107] on span "**********" at bounding box center [520, 115] width 143 height 27
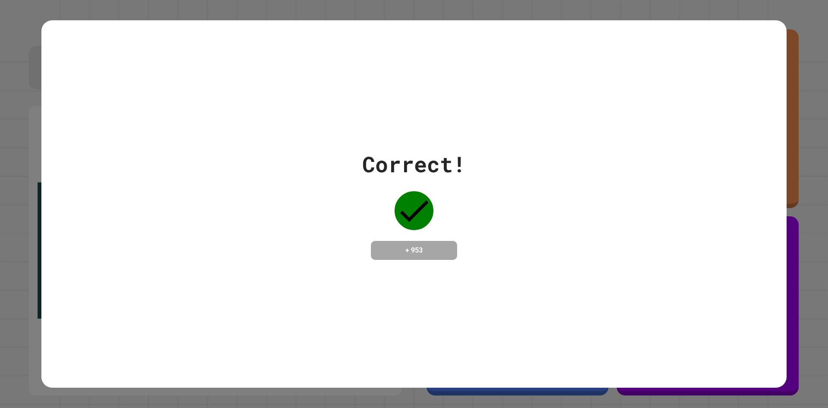
click at [468, 148] on div "Correct! + 953" at bounding box center [413, 204] width 745 height 112
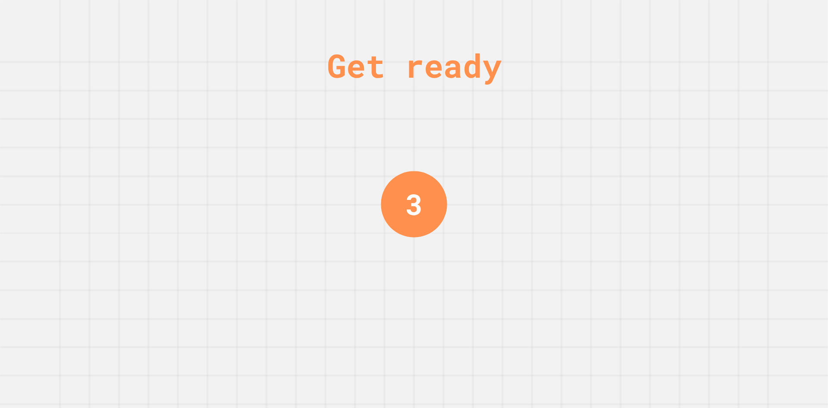
click at [396, 194] on div "3" at bounding box center [414, 204] width 66 height 66
click at [407, 204] on div "2" at bounding box center [413, 203] width 17 height 43
drag, startPoint x: 415, startPoint y: 198, endPoint x: 422, endPoint y: 199, distance: 6.6
click at [422, 199] on div "1" at bounding box center [413, 204] width 17 height 44
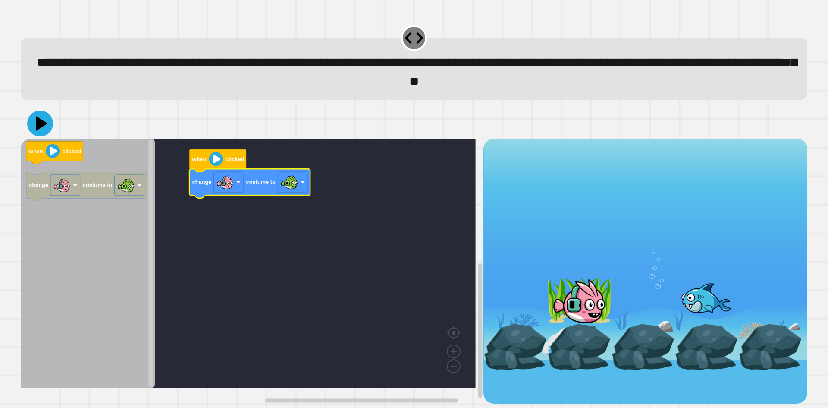
click at [44, 117] on icon at bounding box center [40, 123] width 26 height 26
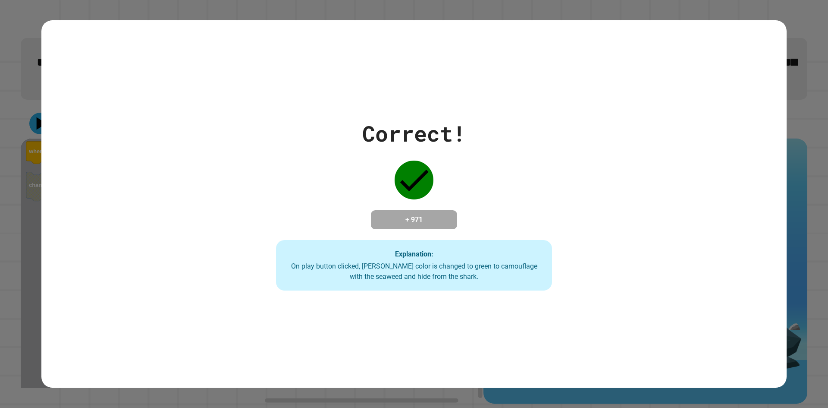
click at [438, 226] on div "+ 971" at bounding box center [414, 219] width 86 height 19
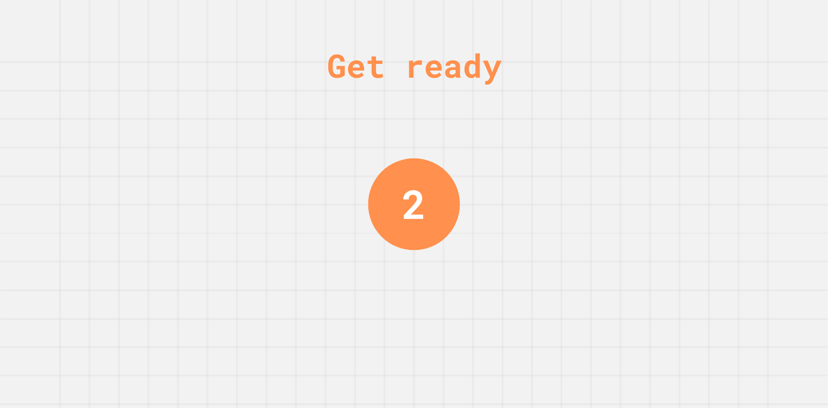
drag, startPoint x: 401, startPoint y: 190, endPoint x: 410, endPoint y: 190, distance: 8.6
click at [404, 190] on div "2" at bounding box center [414, 204] width 24 height 60
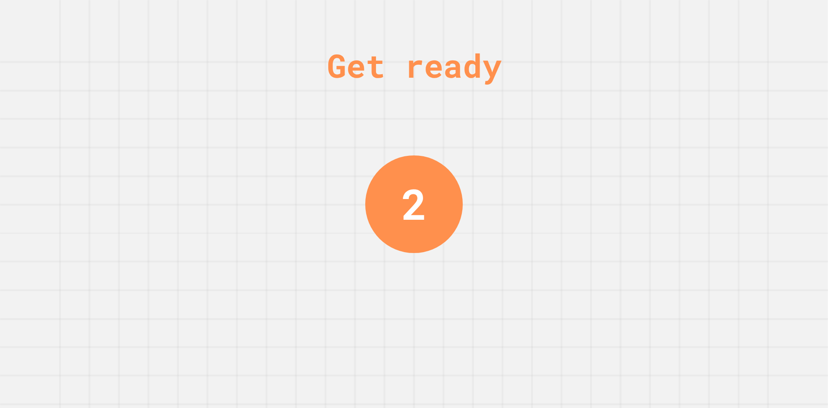
click at [410, 190] on div "2" at bounding box center [414, 203] width 25 height 63
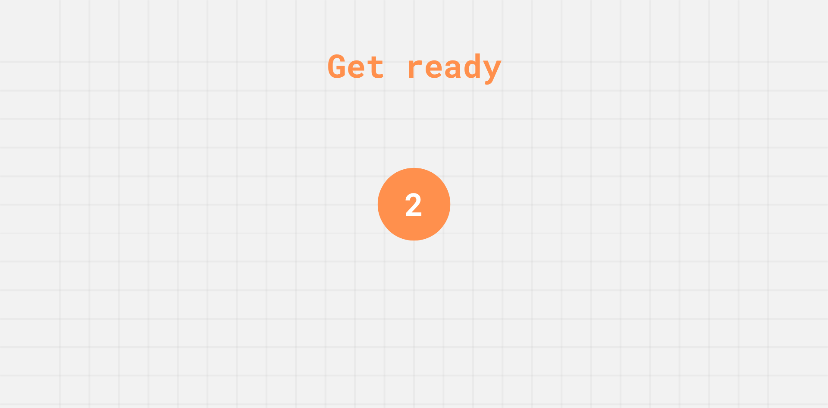
click at [412, 195] on div "2" at bounding box center [414, 203] width 19 height 47
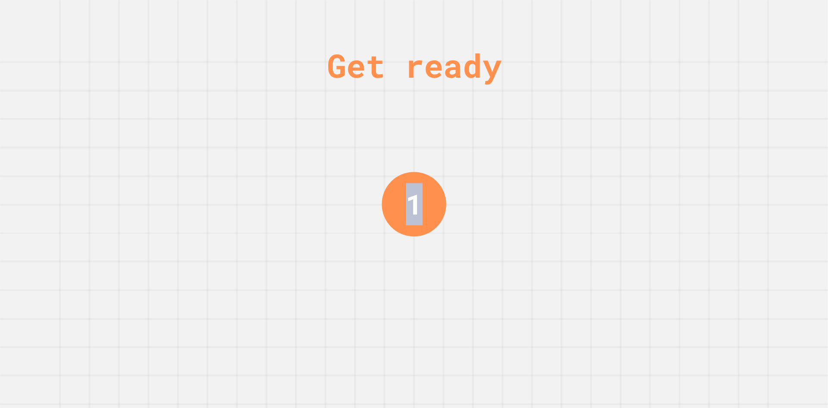
click at [412, 195] on div "1" at bounding box center [414, 204] width 17 height 42
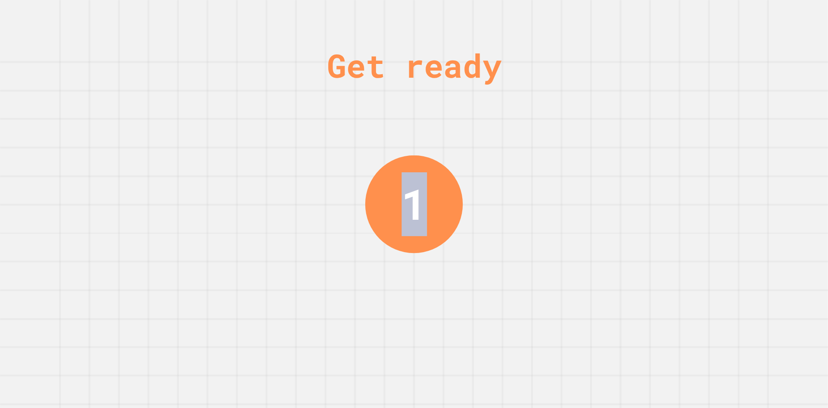
click at [412, 196] on div "1" at bounding box center [414, 203] width 25 height 63
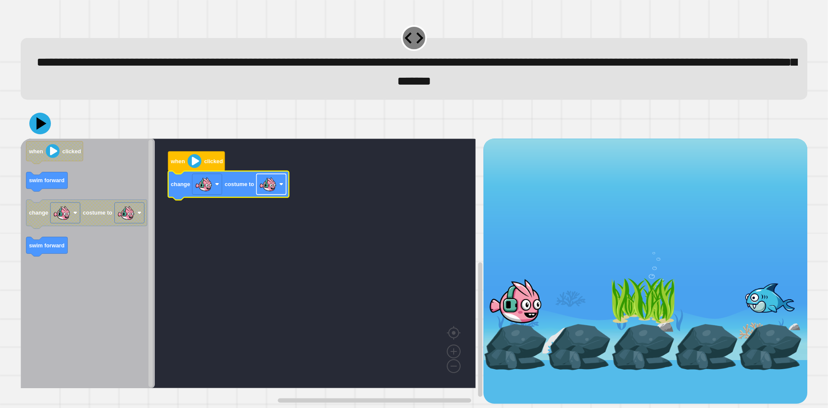
click at [271, 188] on image "Blockly Workspace" at bounding box center [267, 183] width 17 height 17
click at [44, 132] on icon at bounding box center [40, 123] width 26 height 26
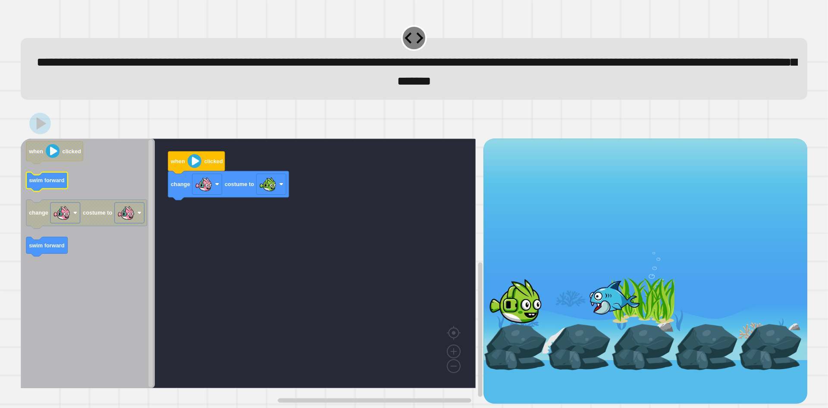
click at [60, 178] on icon "Blockly Workspace" at bounding box center [46, 181] width 41 height 19
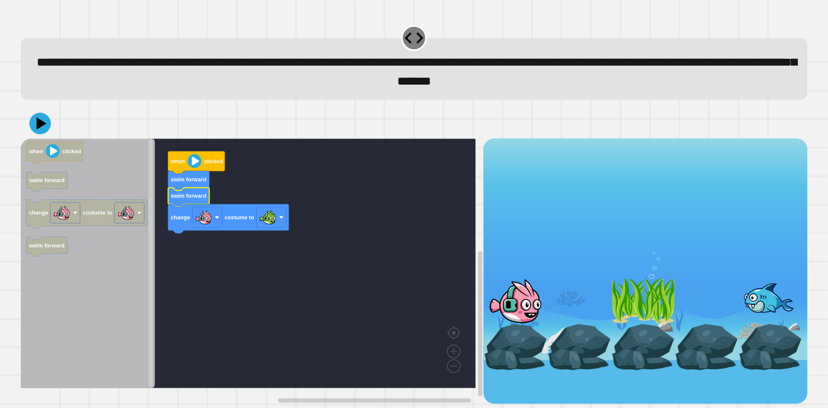
click at [38, 121] on icon at bounding box center [42, 123] width 10 height 13
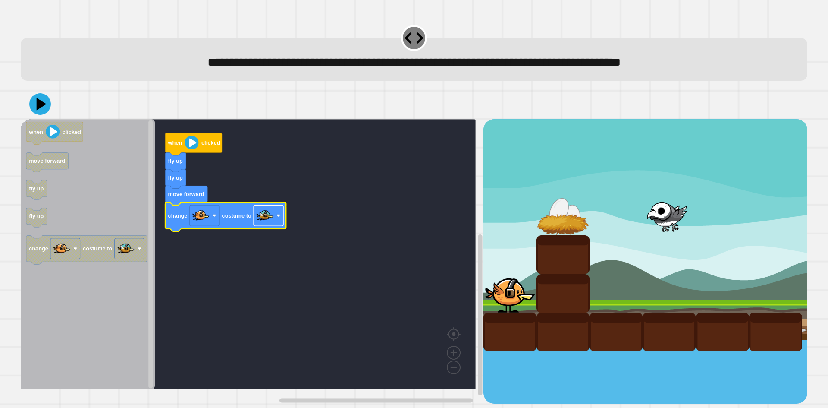
click at [262, 216] on image "Blockly Workspace" at bounding box center [265, 215] width 17 height 17
click at [44, 110] on icon at bounding box center [40, 104] width 22 height 22
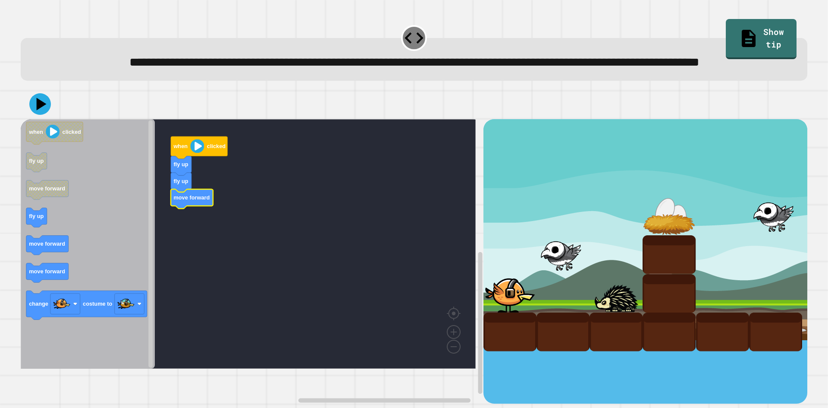
click at [97, 261] on icon "Blockly Workspace" at bounding box center [88, 243] width 134 height 249
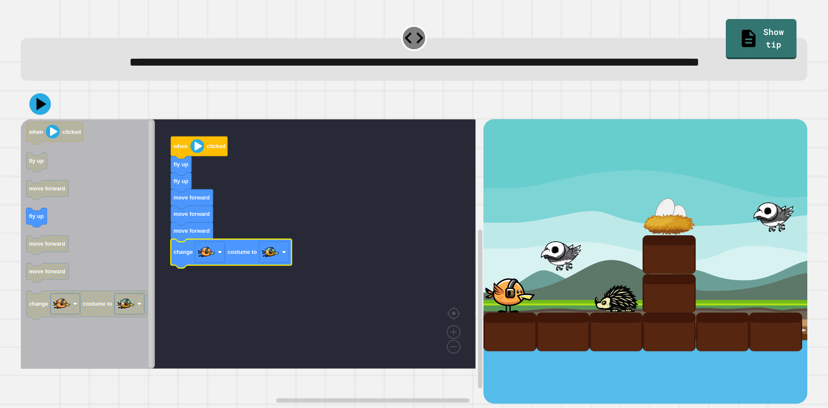
click at [35, 117] on div at bounding box center [414, 104] width 787 height 30
click at [37, 117] on icon at bounding box center [40, 104] width 26 height 26
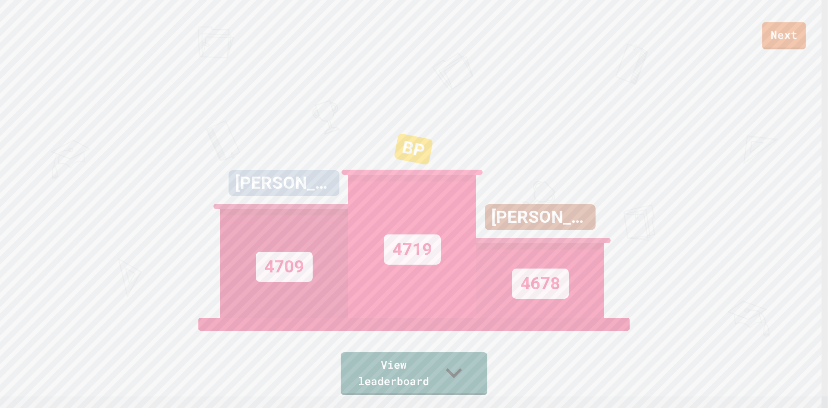
click at [803, 19] on div "Next" at bounding box center [414, 24] width 828 height 49
click at [811, 19] on div "Next" at bounding box center [414, 24] width 828 height 49
click at [794, 51] on div "Next [PERSON_NAME] R 4709 BP 4719 [PERSON_NAME] 4678 View leaderboard" at bounding box center [414, 204] width 828 height 408
click at [776, 25] on link "Next" at bounding box center [784, 34] width 43 height 28
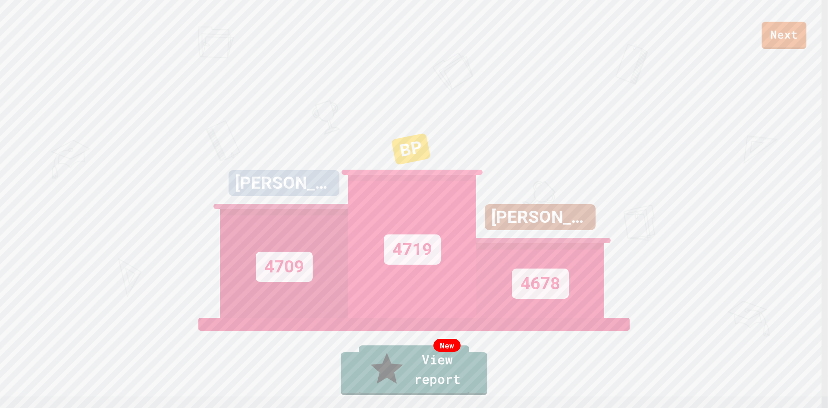
drag, startPoint x: 436, startPoint y: 219, endPoint x: 434, endPoint y: 224, distance: 5.6
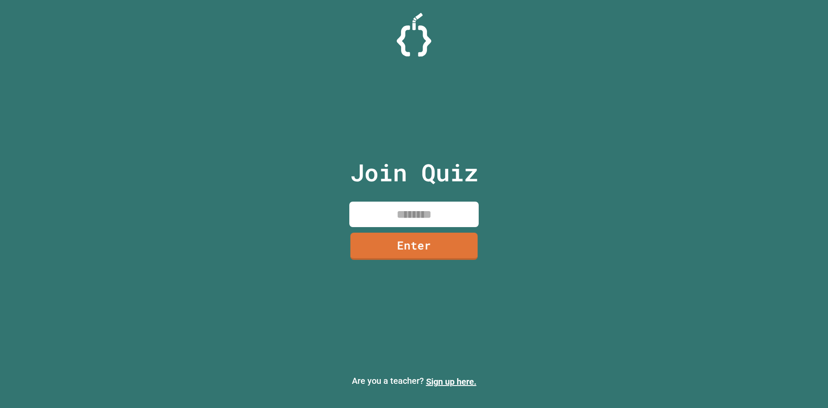
click at [417, 226] on input at bounding box center [413, 213] width 129 height 25
